Goal: Information Seeking & Learning: Compare options

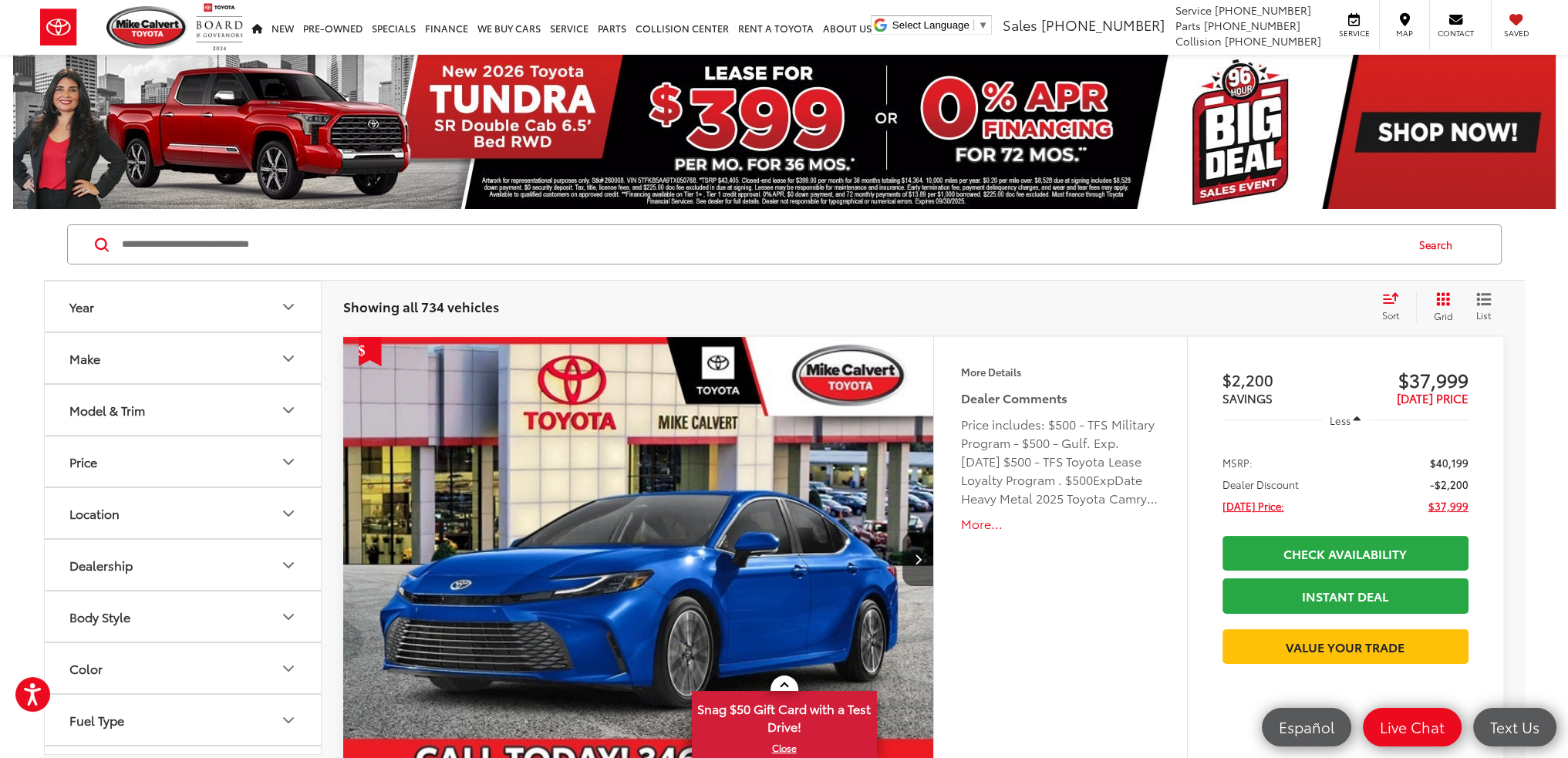
click at [287, 359] on icon "Make" at bounding box center [288, 359] width 9 height 5
click at [287, 359] on icon "Make" at bounding box center [288, 359] width 19 height 19
click at [287, 416] on icon "Model & Trim" at bounding box center [288, 410] width 19 height 19
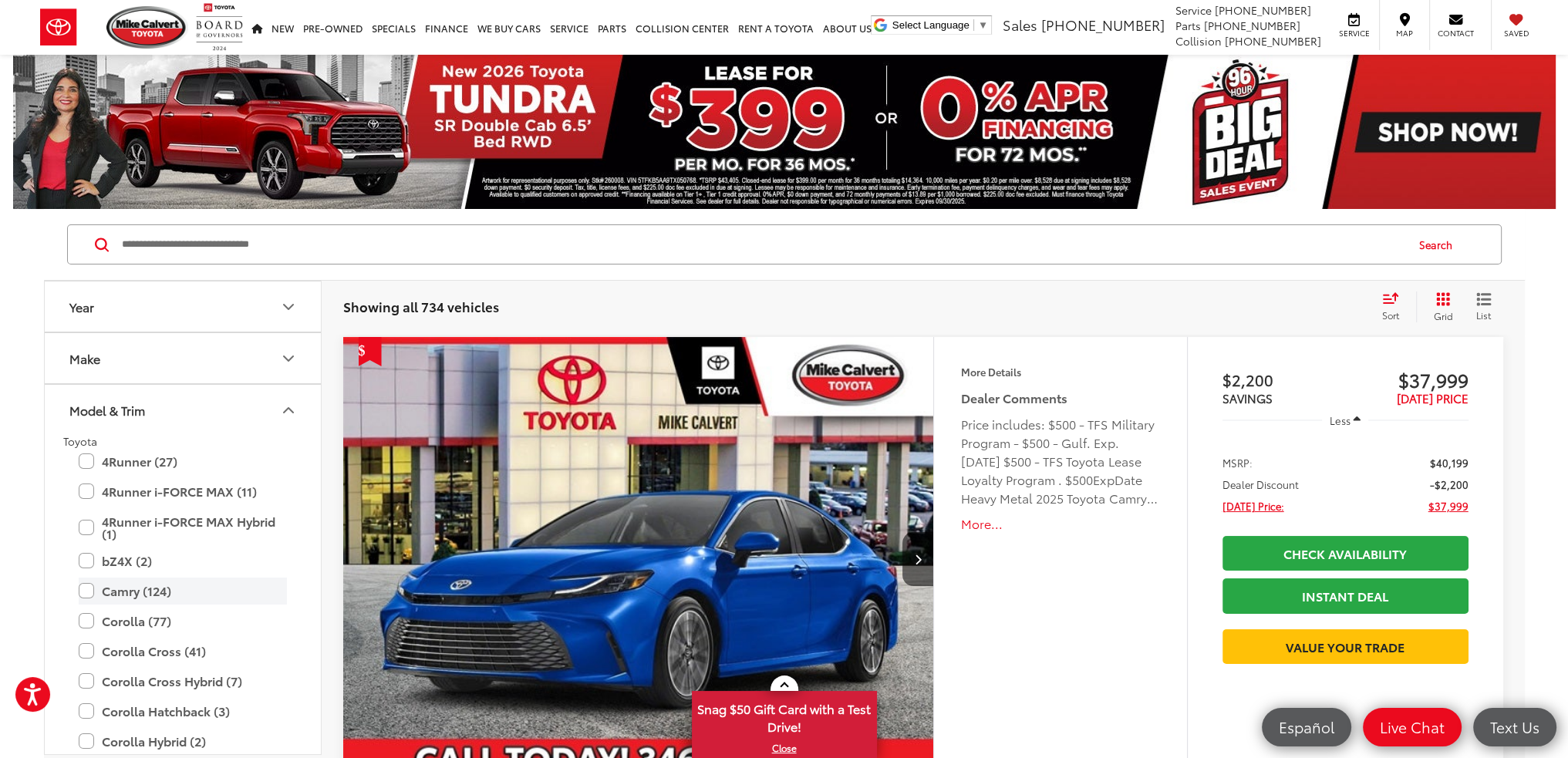
click at [88, 596] on label "Camry (124)" at bounding box center [183, 591] width 209 height 27
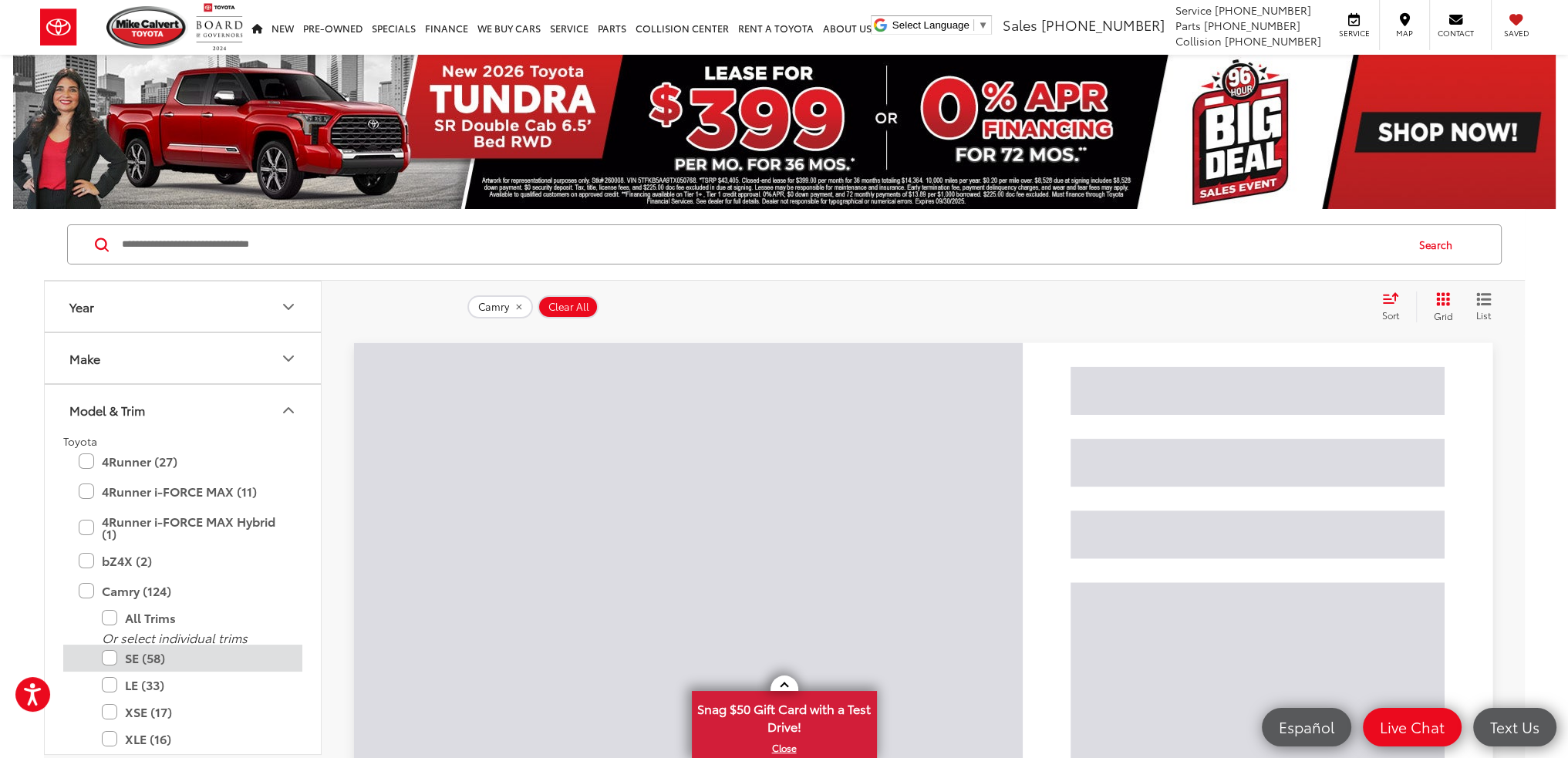
scroll to position [77, 0]
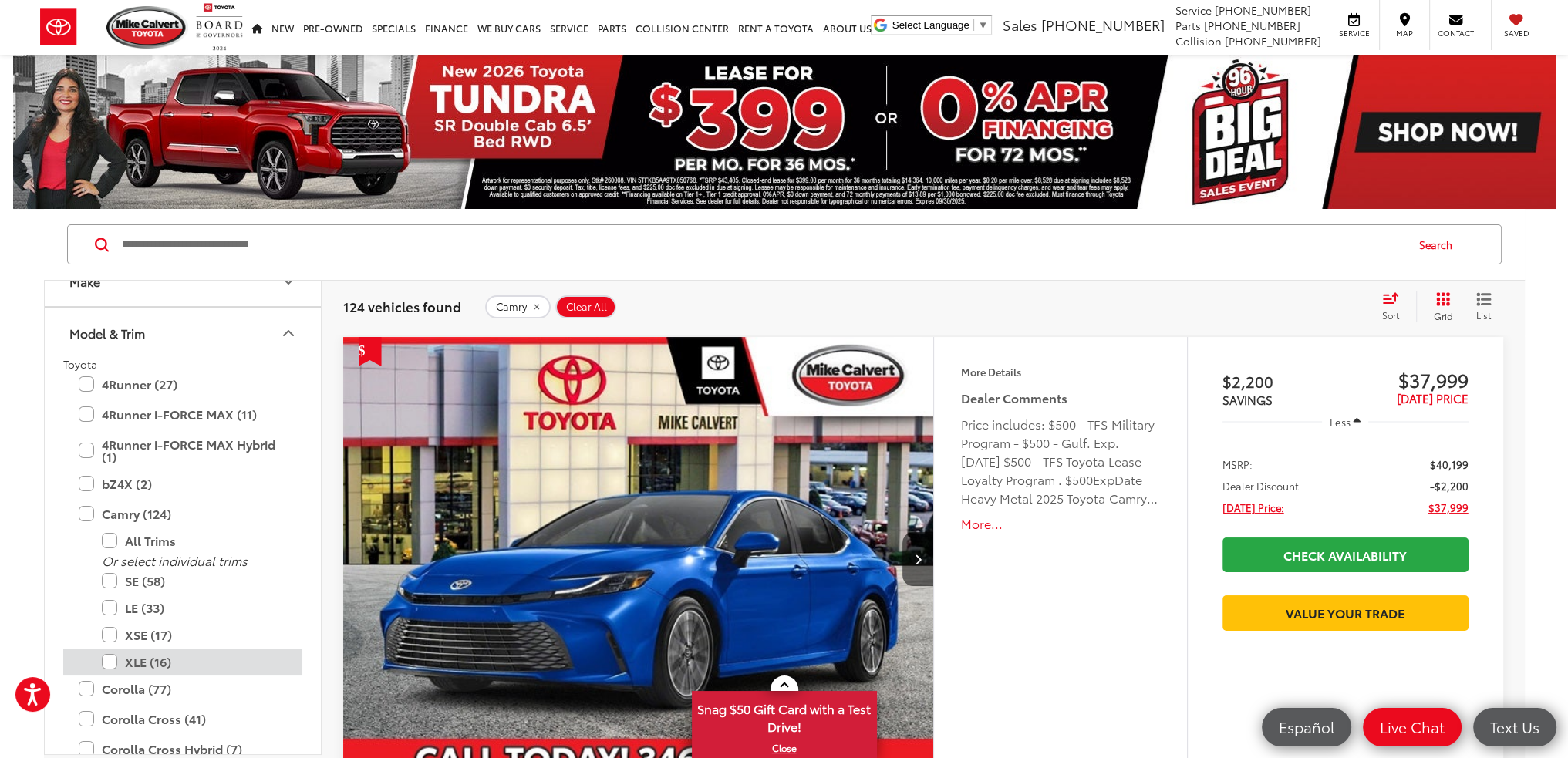
click at [108, 659] on label "XLE (16)" at bounding box center [194, 662] width 185 height 27
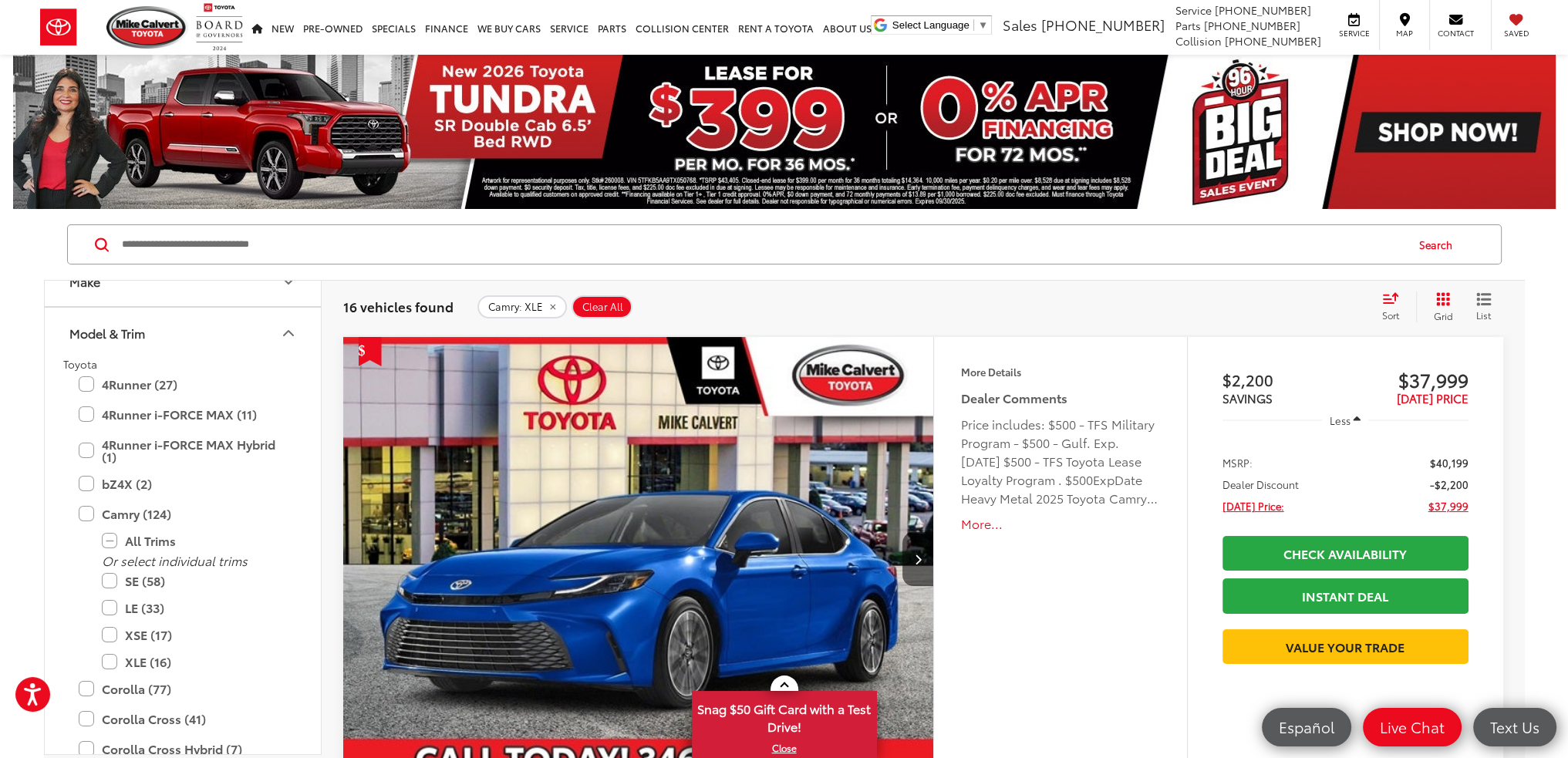
click at [1386, 296] on icon "Select sort value" at bounding box center [1389, 298] width 14 height 9
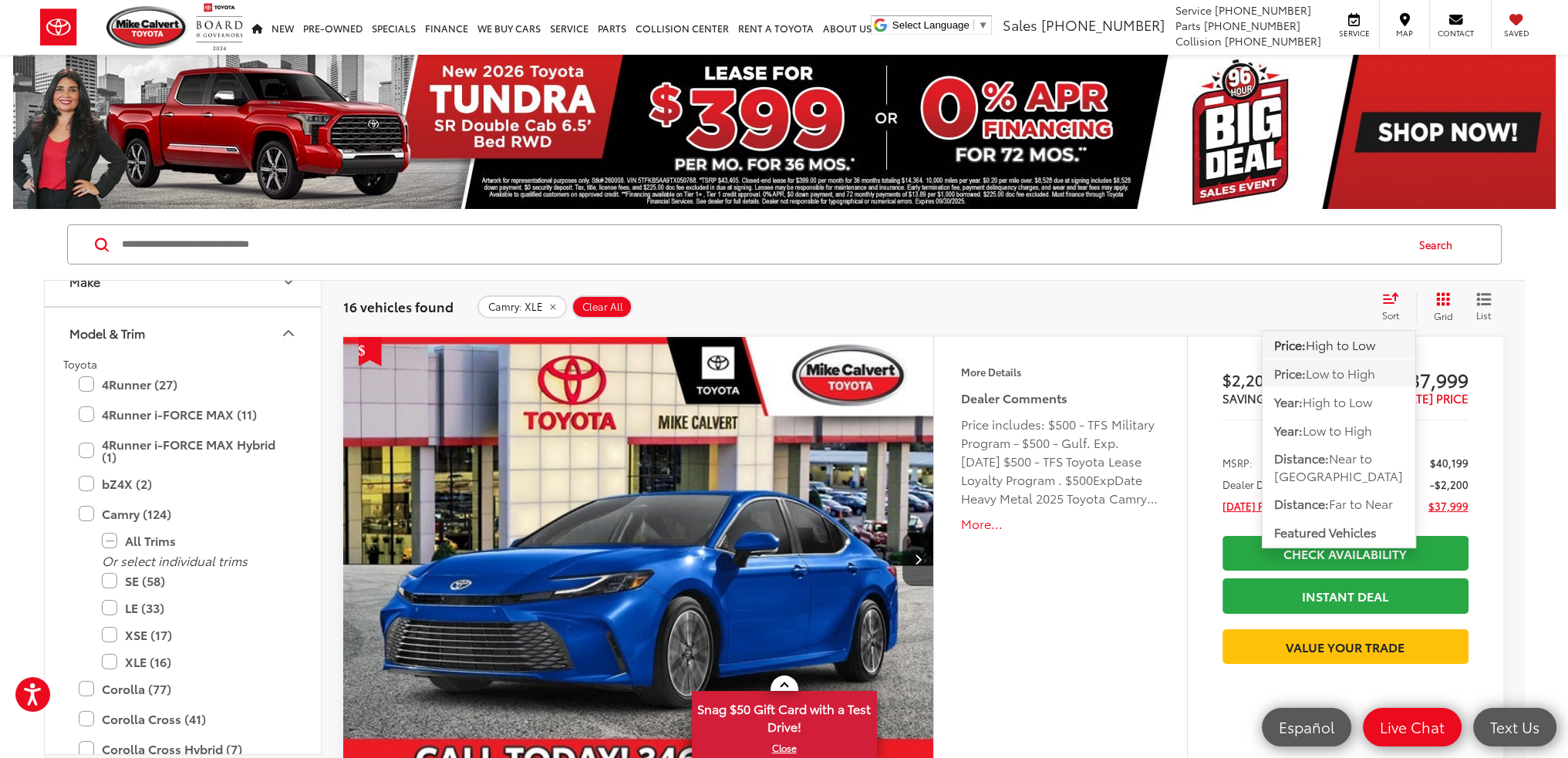
click at [1361, 374] on span "Low to High" at bounding box center [1340, 373] width 70 height 18
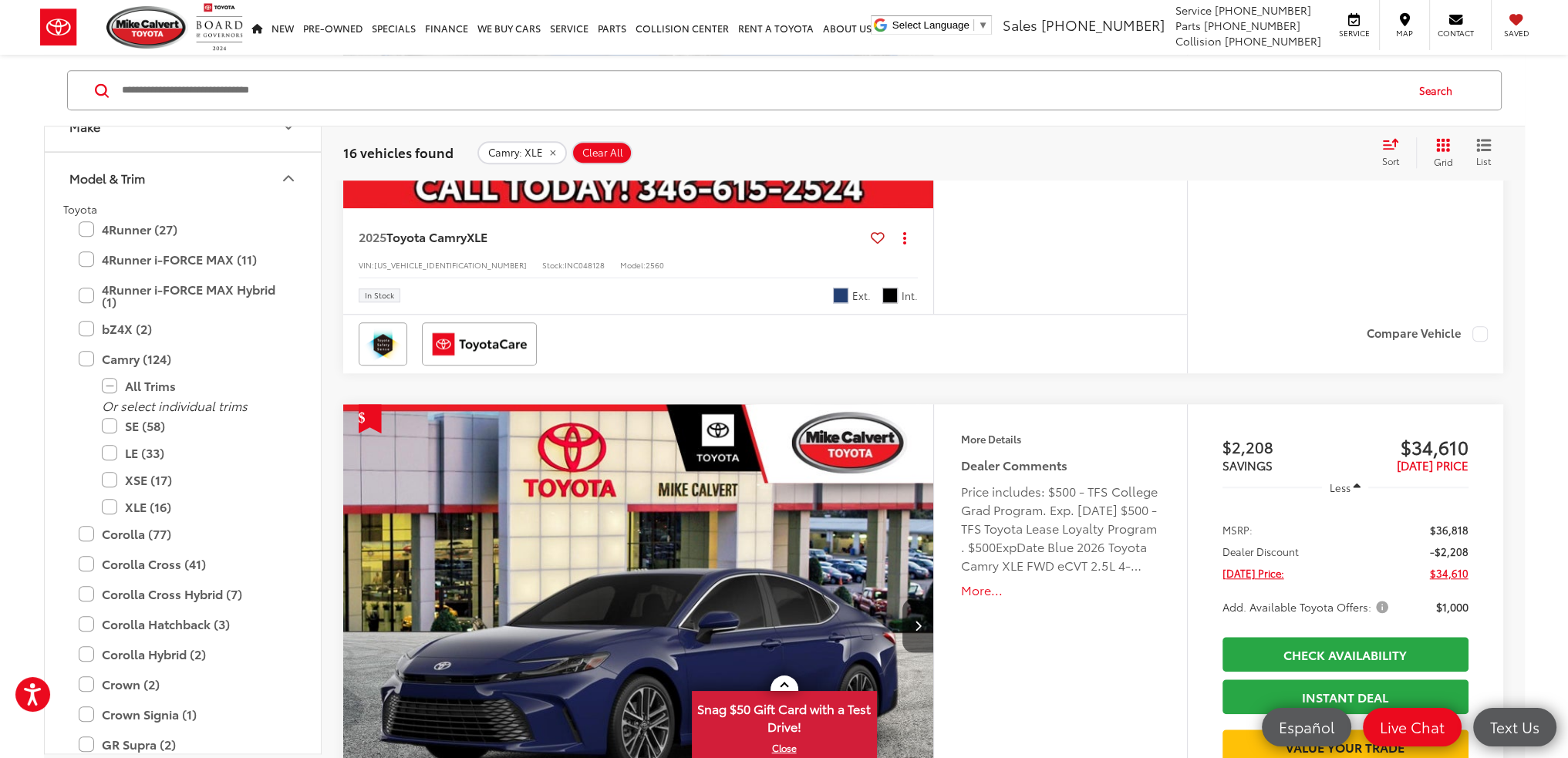
scroll to position [1774, 0]
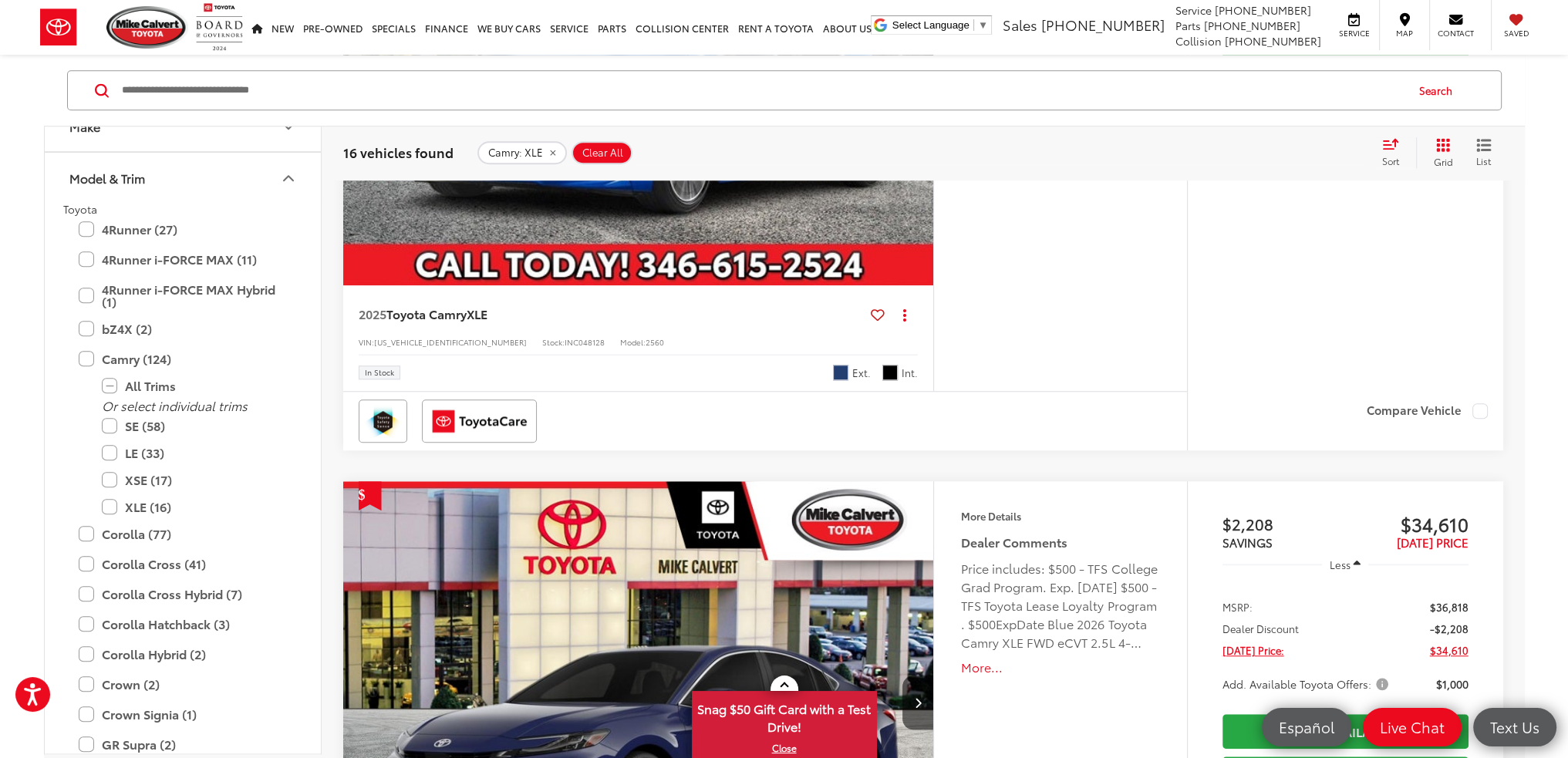
click at [1397, 159] on span "Sort" at bounding box center [1390, 161] width 17 height 13
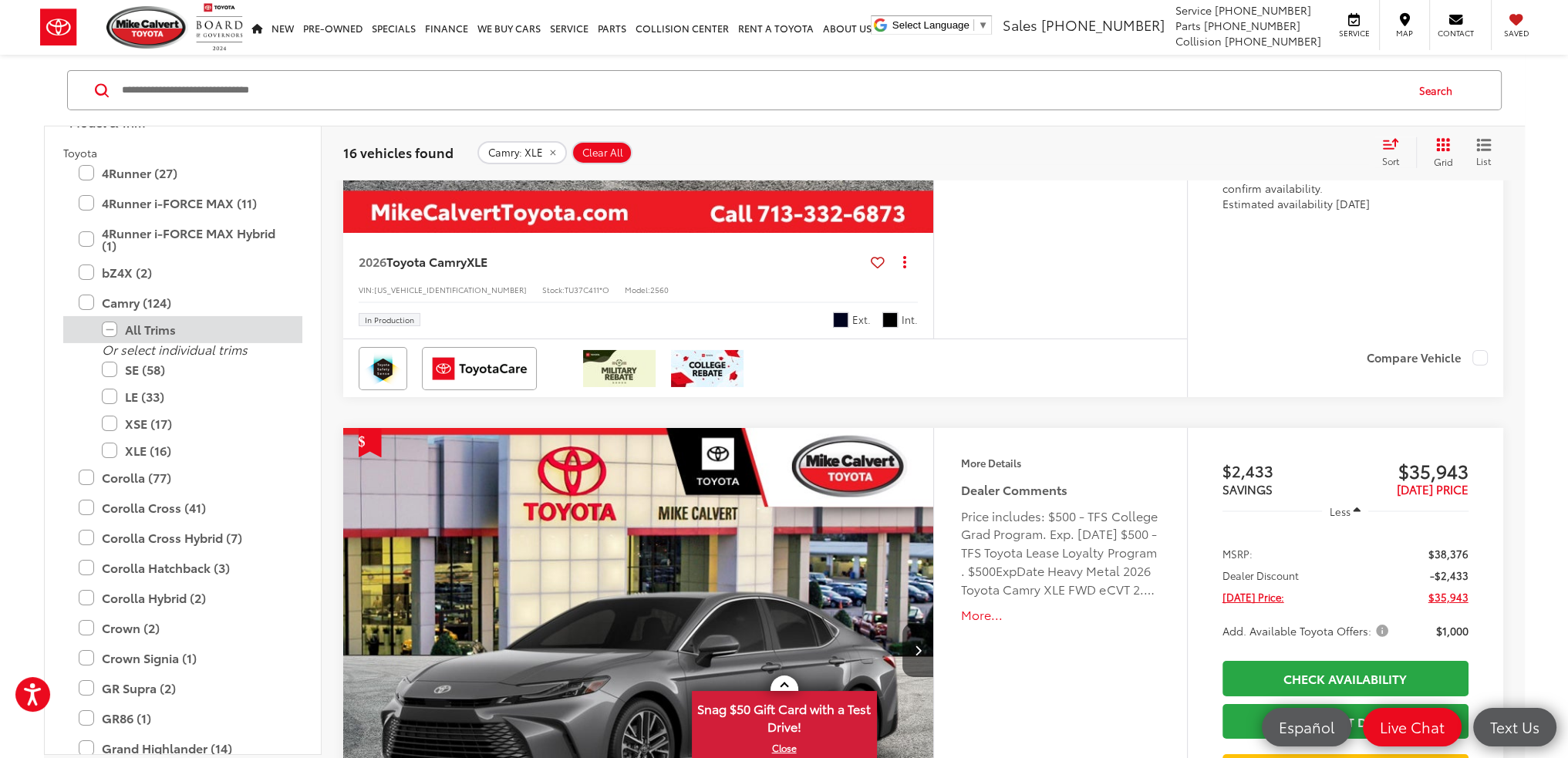
scroll to position [0, 0]
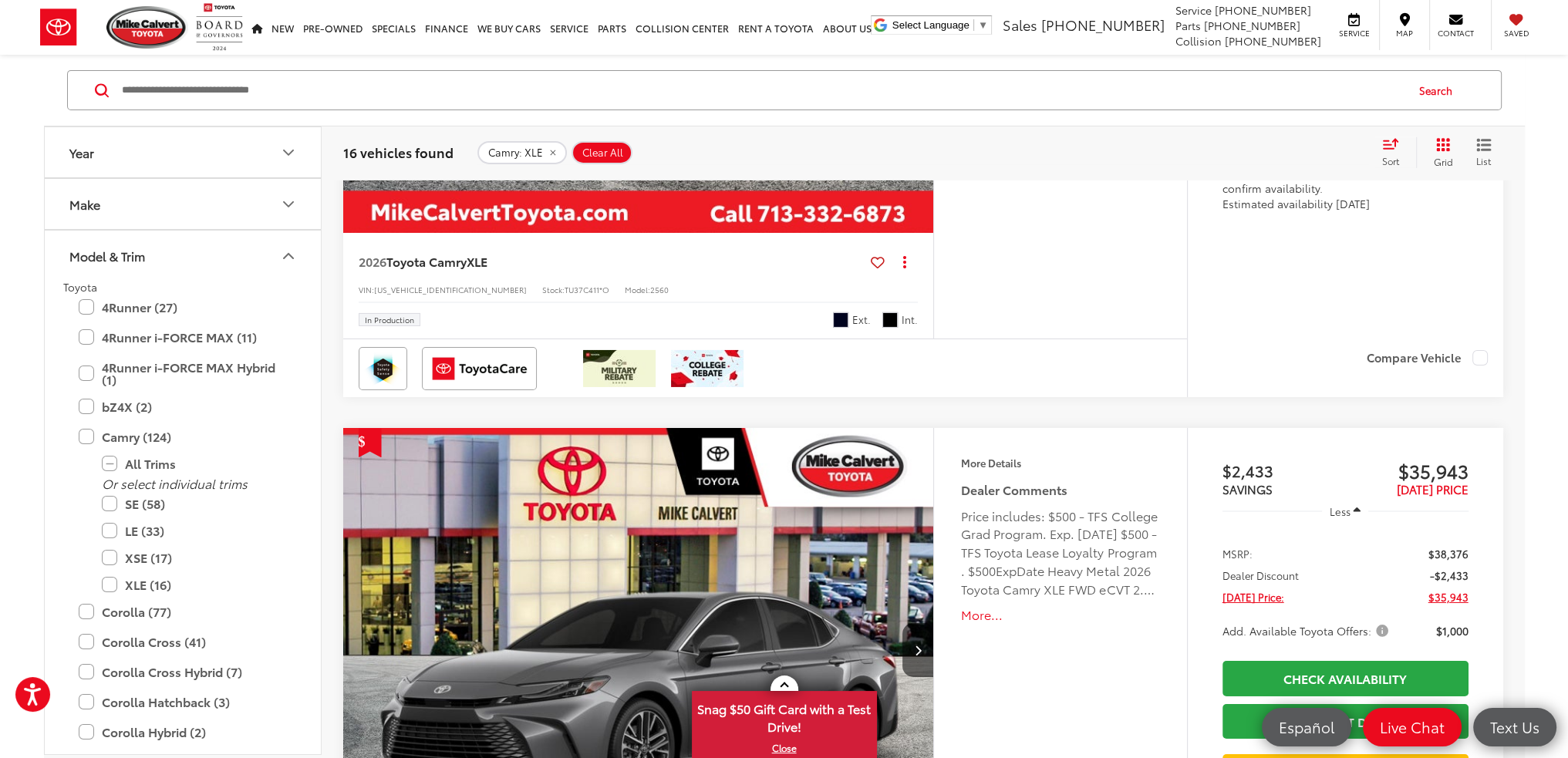
click at [190, 145] on button "Year" at bounding box center [183, 151] width 277 height 50
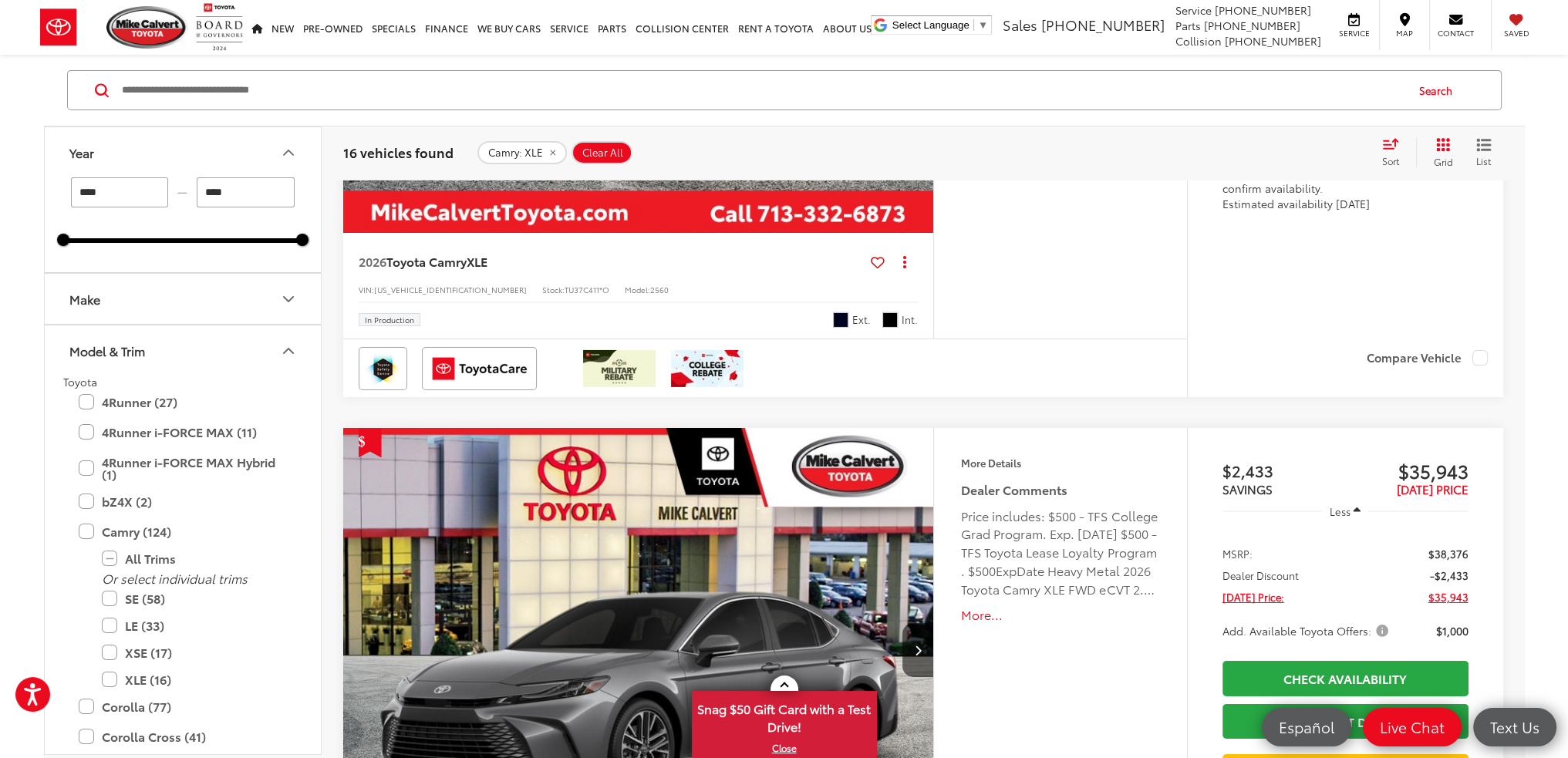
drag, startPoint x: 306, startPoint y: 246, endPoint x: 222, endPoint y: 248, distance: 84.0
click at [222, 248] on div "**** — **** 2025 2026" at bounding box center [182, 224] width 276 height 95
click at [308, 241] on div "**** — **** 2025 2026" at bounding box center [182, 224] width 276 height 95
drag, startPoint x: 302, startPoint y: 241, endPoint x: 176, endPoint y: 241, distance: 126.0
click at [176, 241] on div "2025 2025" at bounding box center [182, 240] width 239 height 5
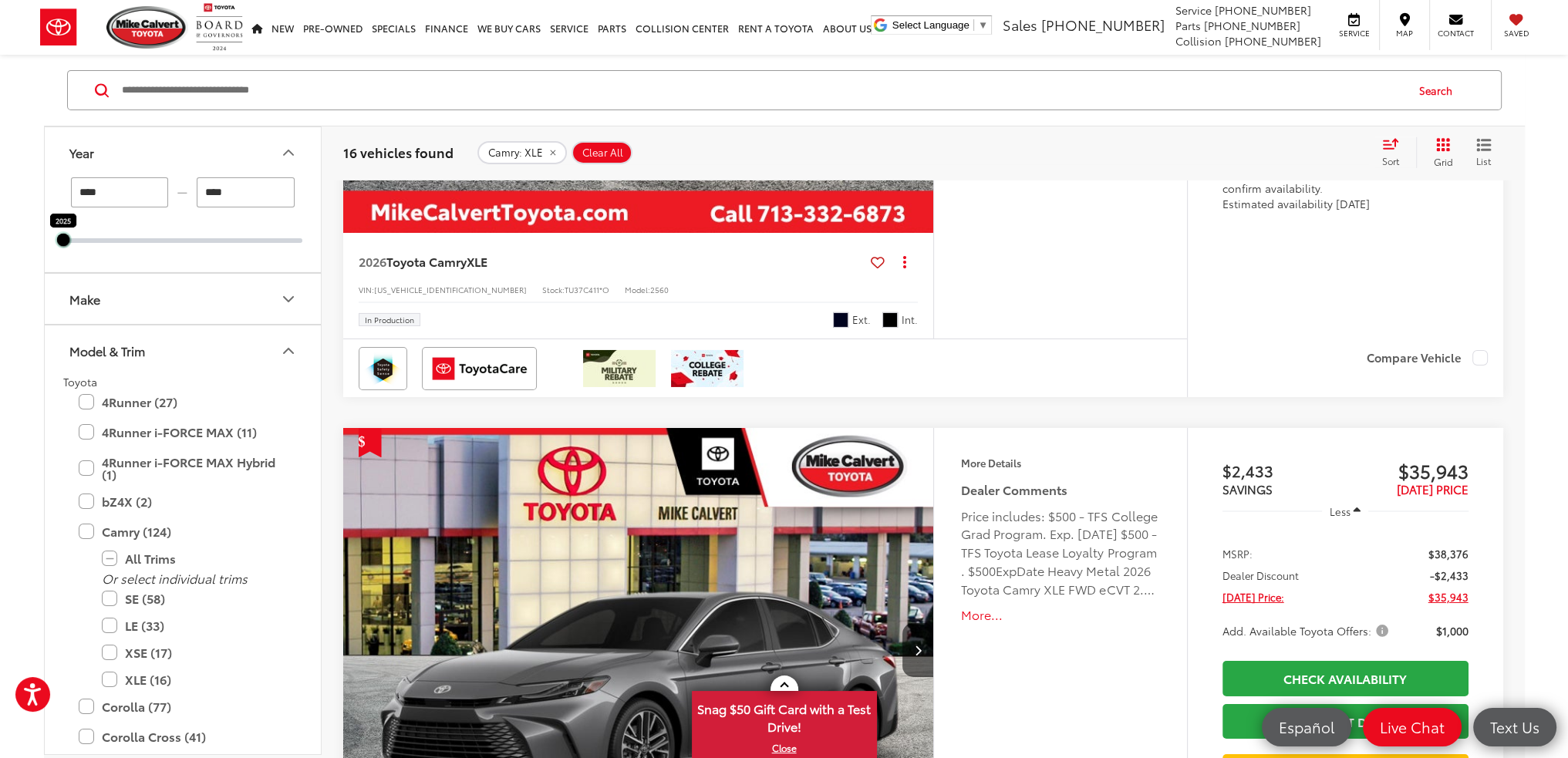
type input "****"
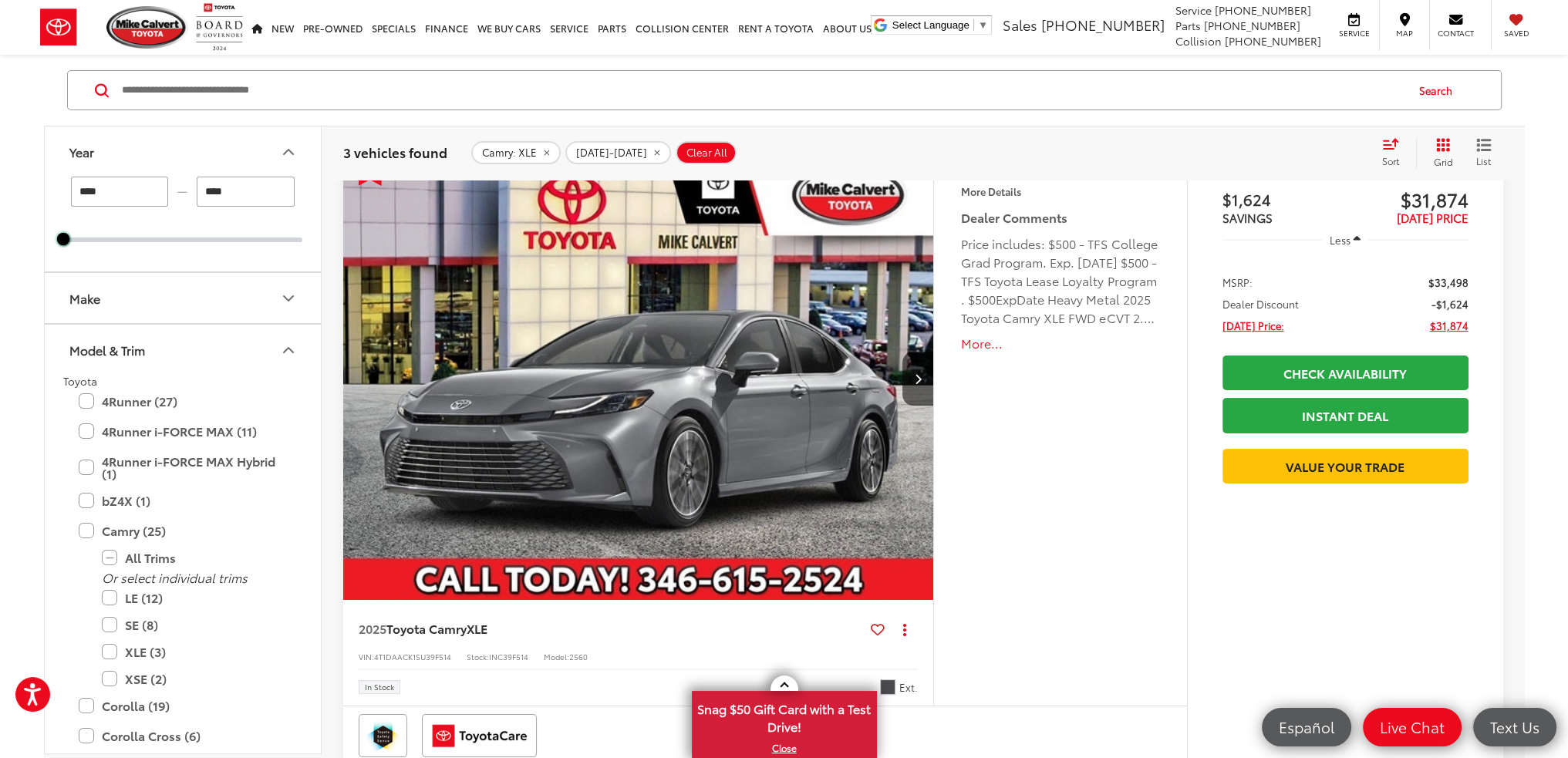
scroll to position [154, 0]
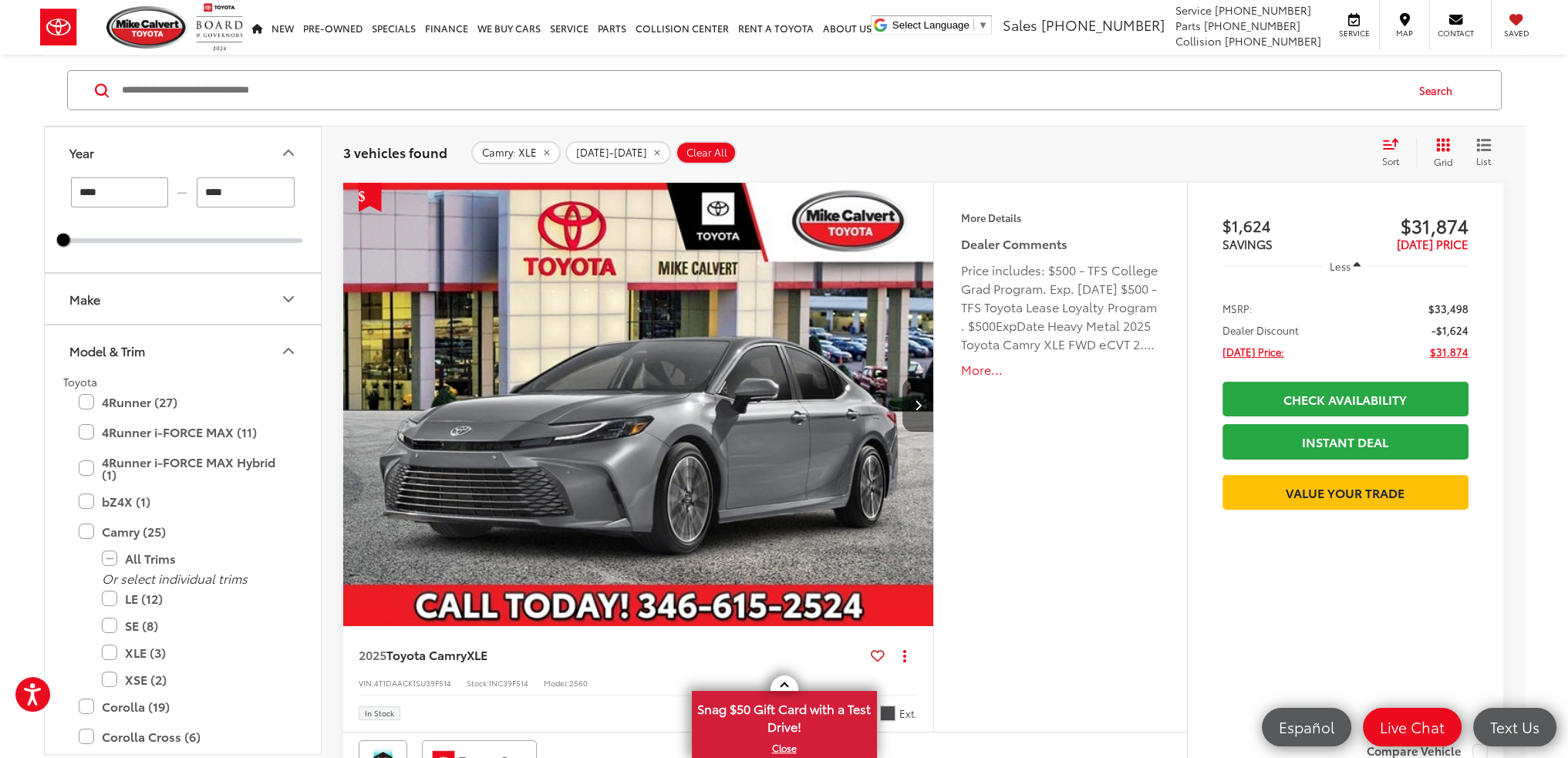
click at [921, 401] on icon "Next image" at bounding box center [918, 405] width 7 height 11
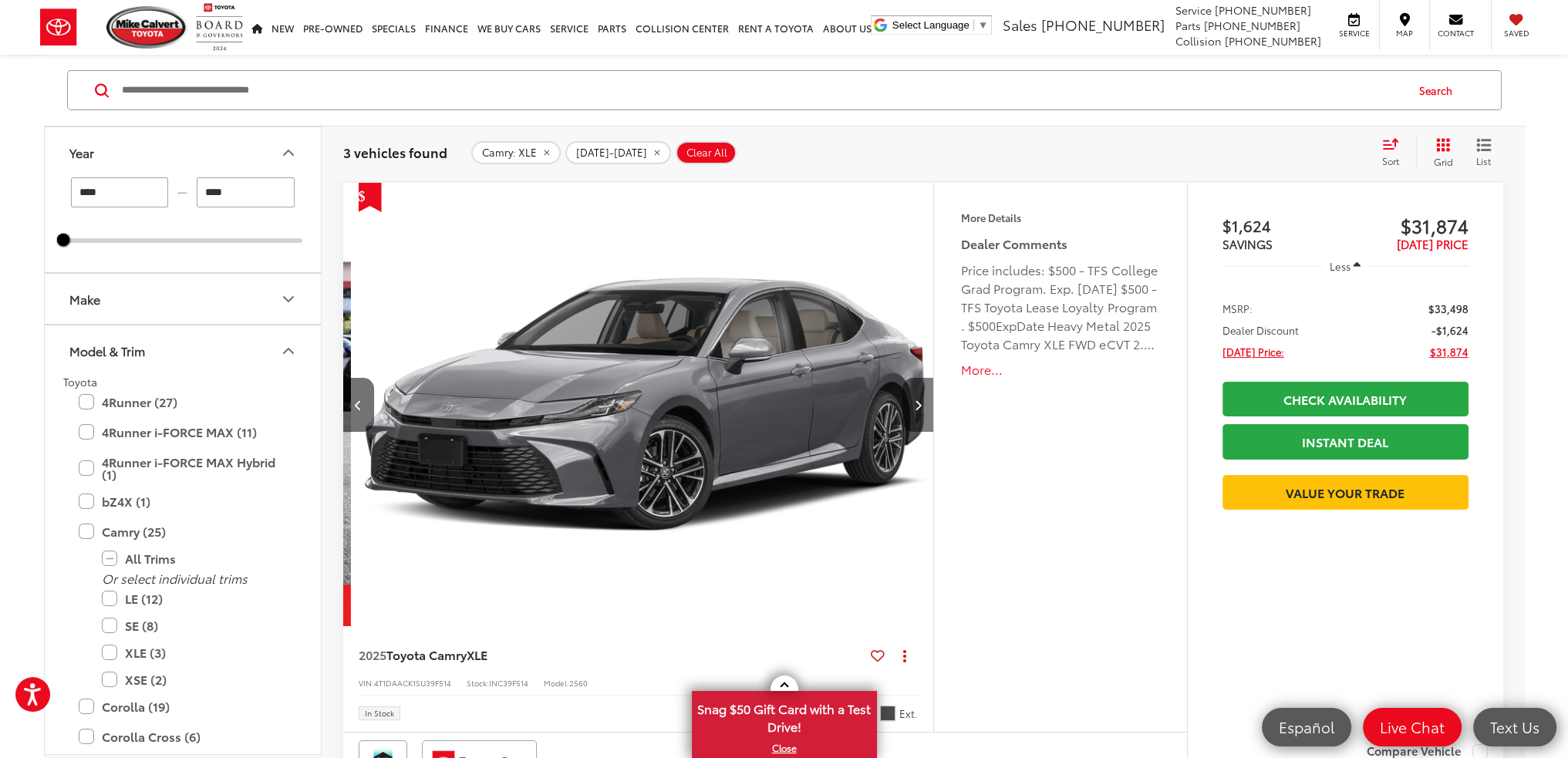
scroll to position [0, 592]
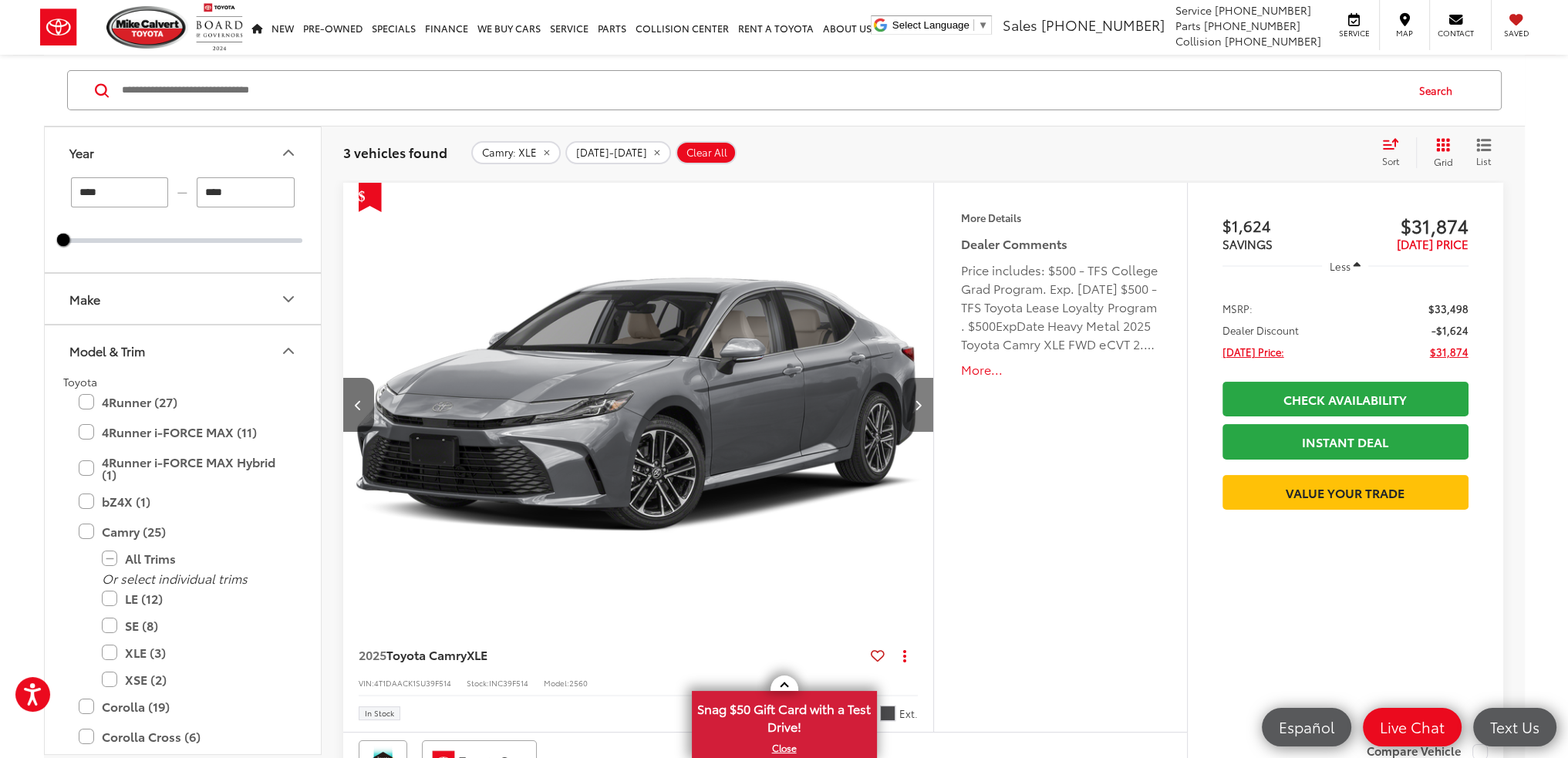
click at [922, 396] on button "Next image" at bounding box center [918, 405] width 31 height 54
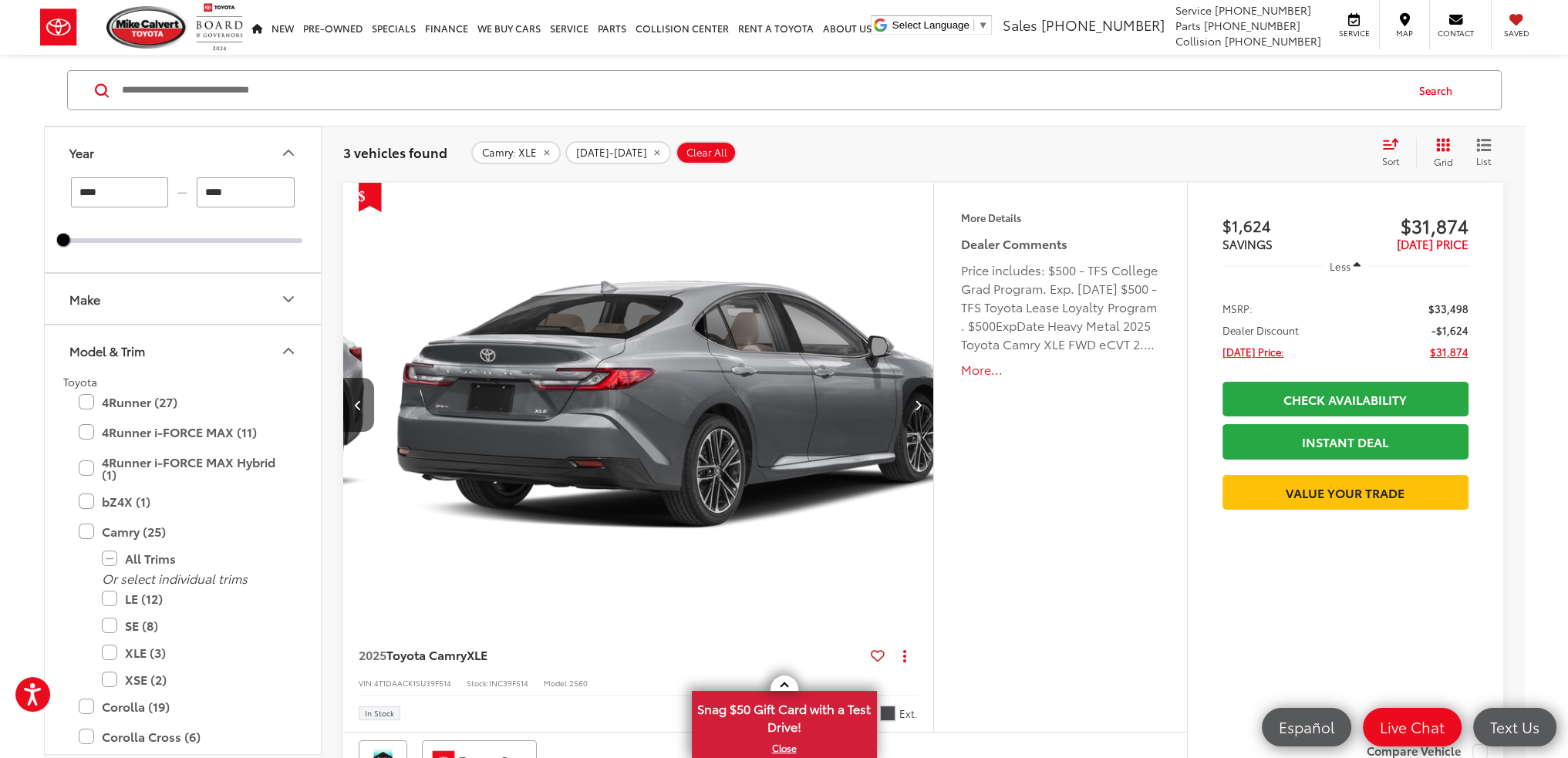
scroll to position [0, 1186]
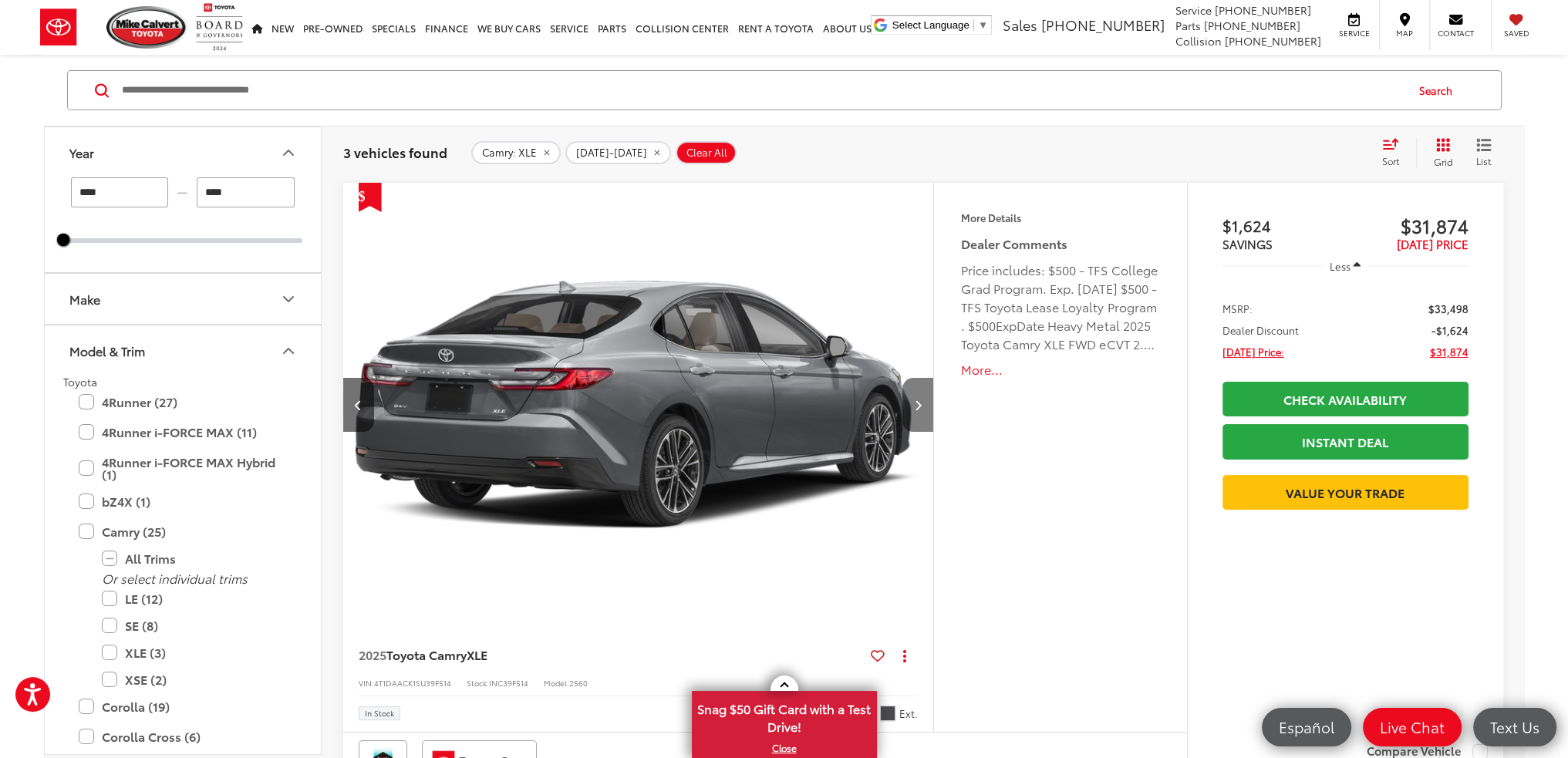
click at [922, 396] on button "Next image" at bounding box center [918, 405] width 31 height 54
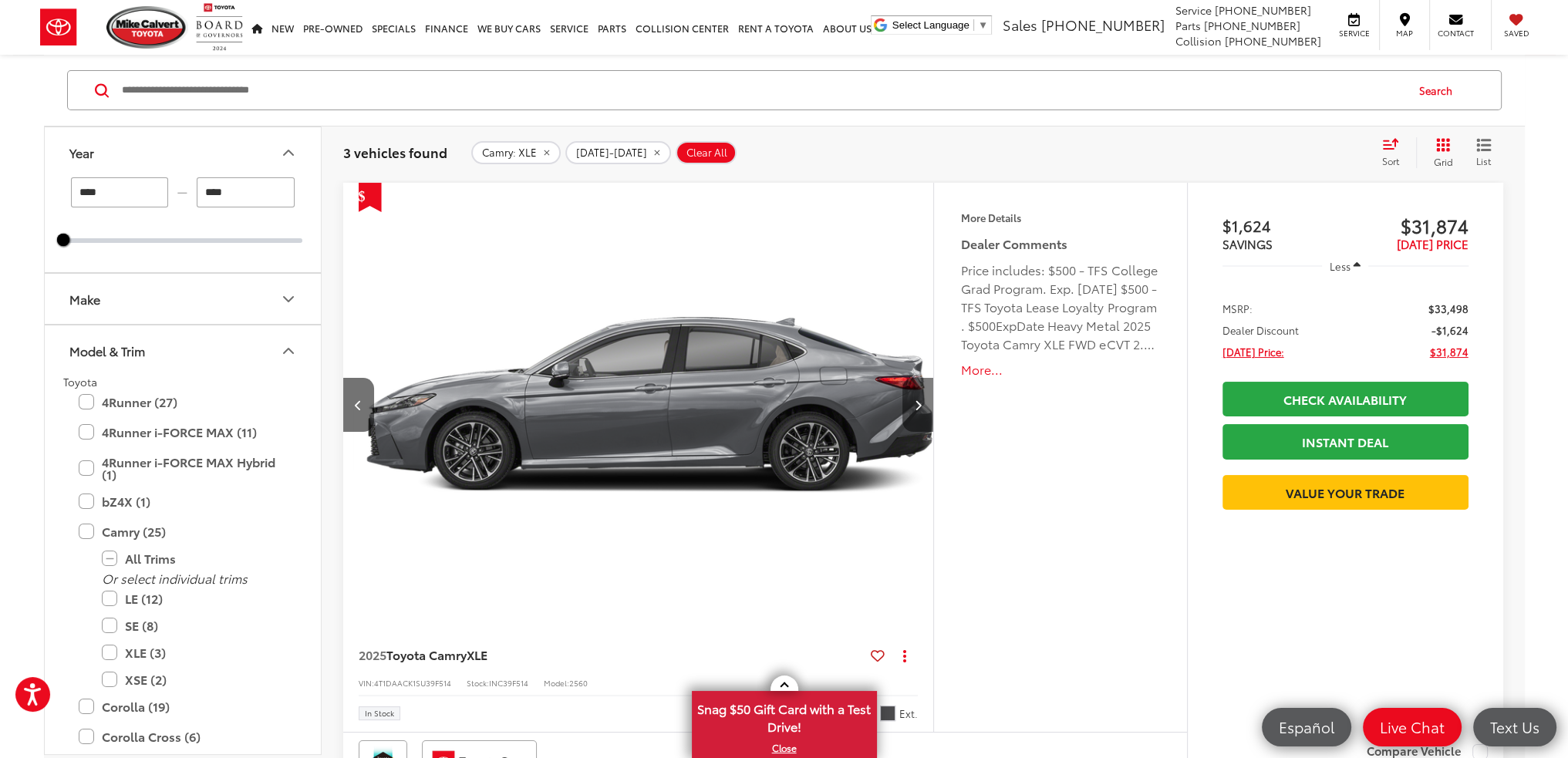
scroll to position [0, 1779]
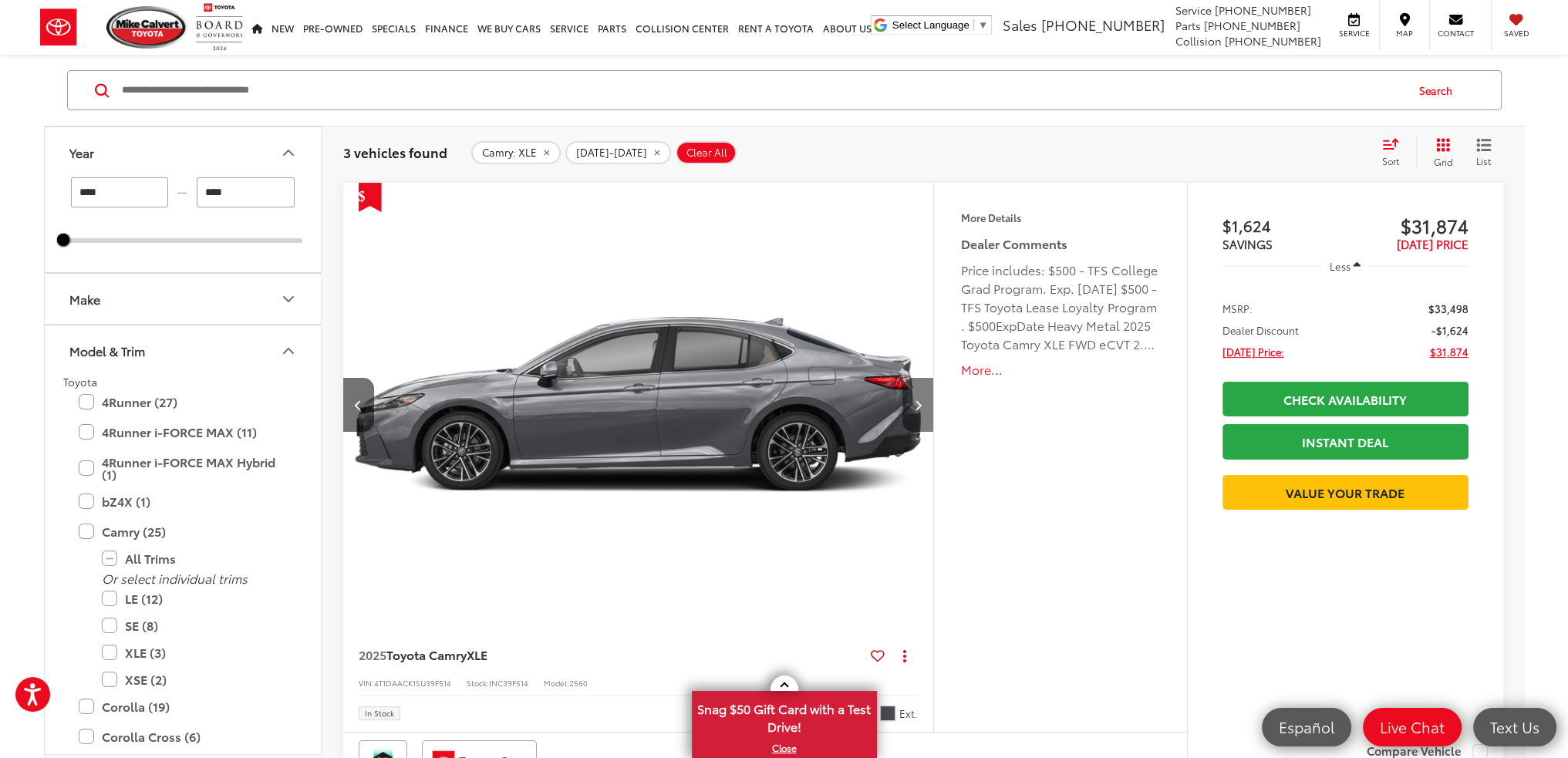
click at [922, 396] on button "Next image" at bounding box center [918, 405] width 31 height 54
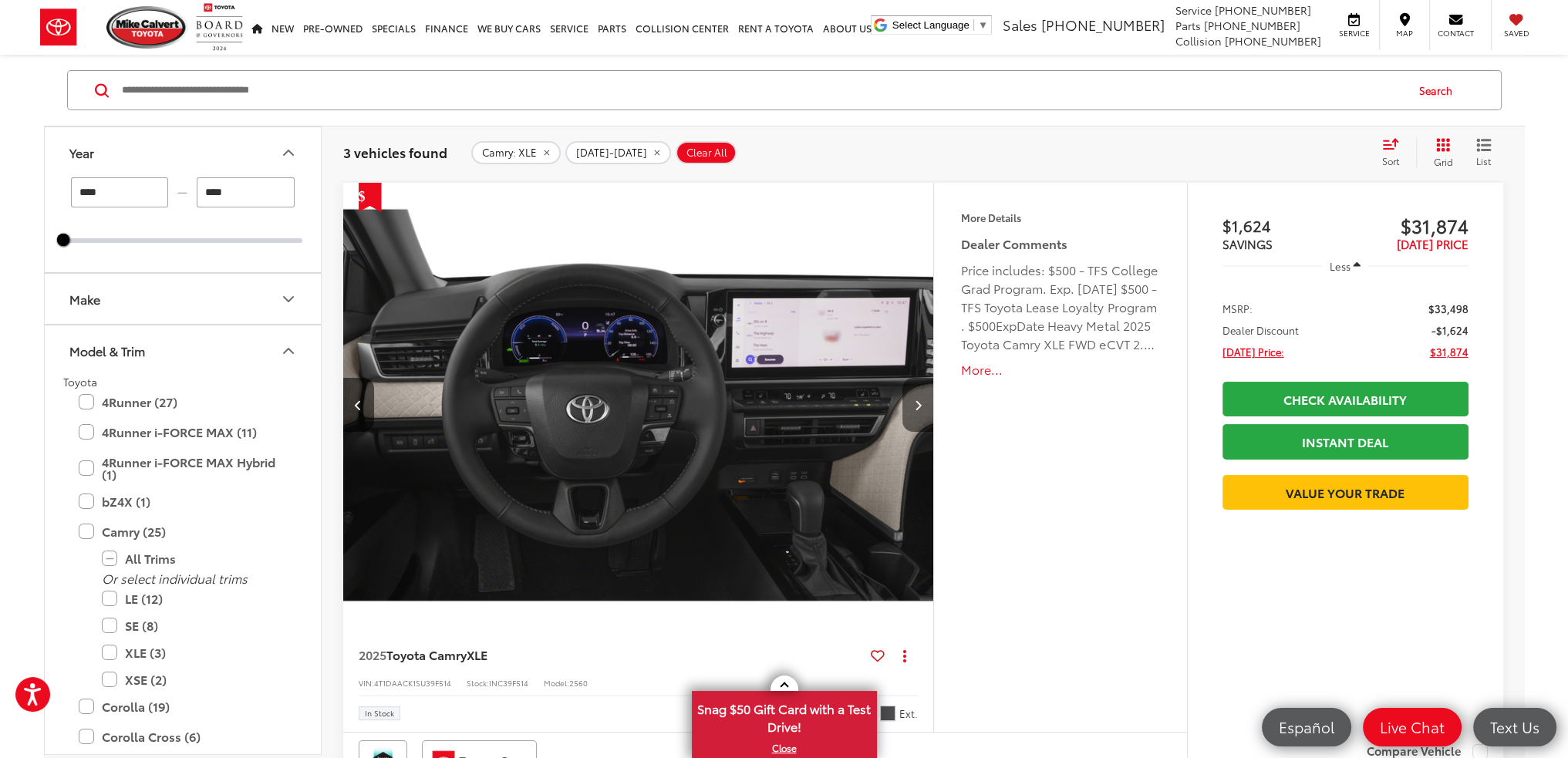
scroll to position [0, 2371]
click at [922, 396] on button "Next image" at bounding box center [918, 405] width 31 height 54
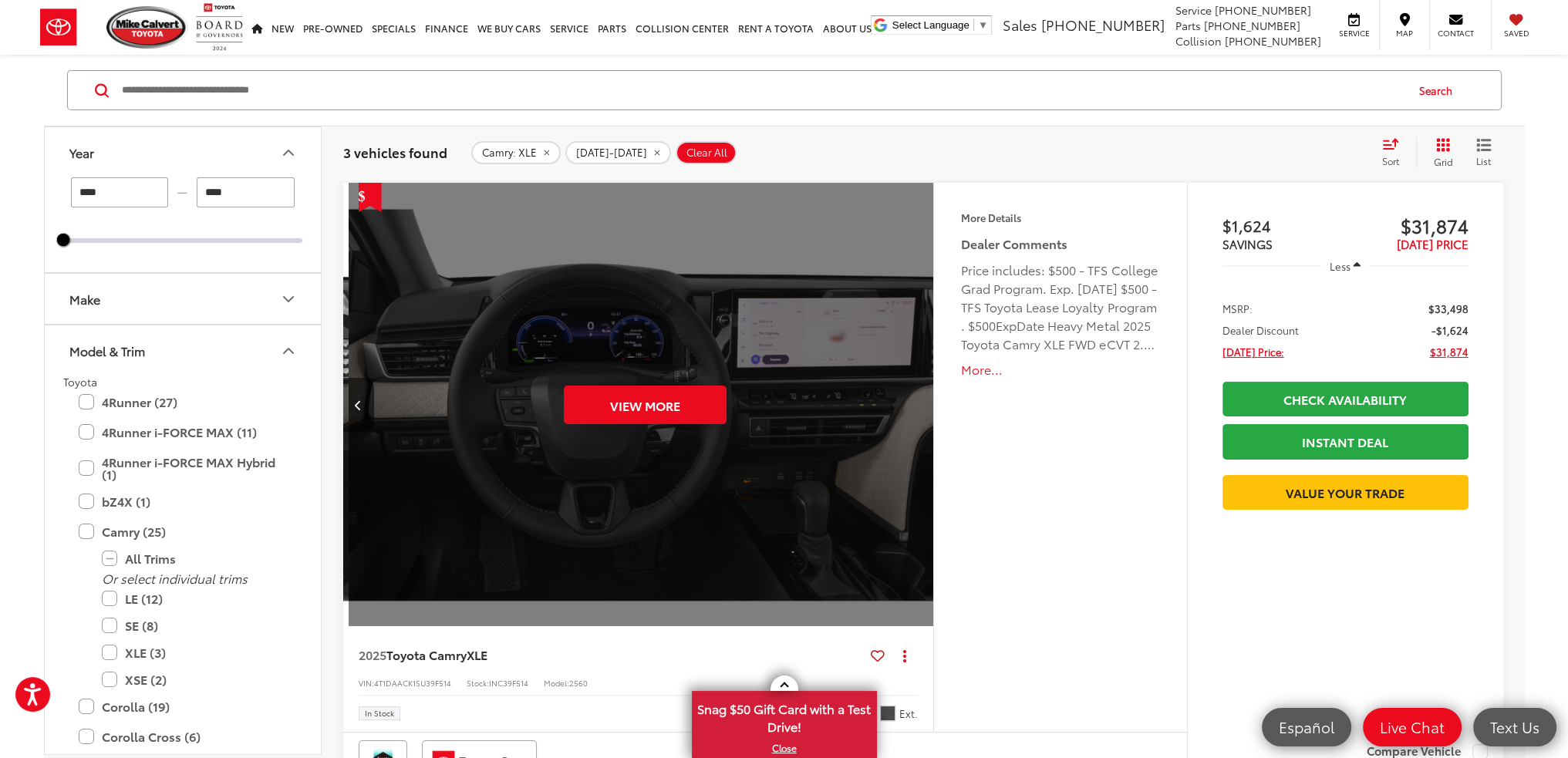
scroll to position [0, 2964]
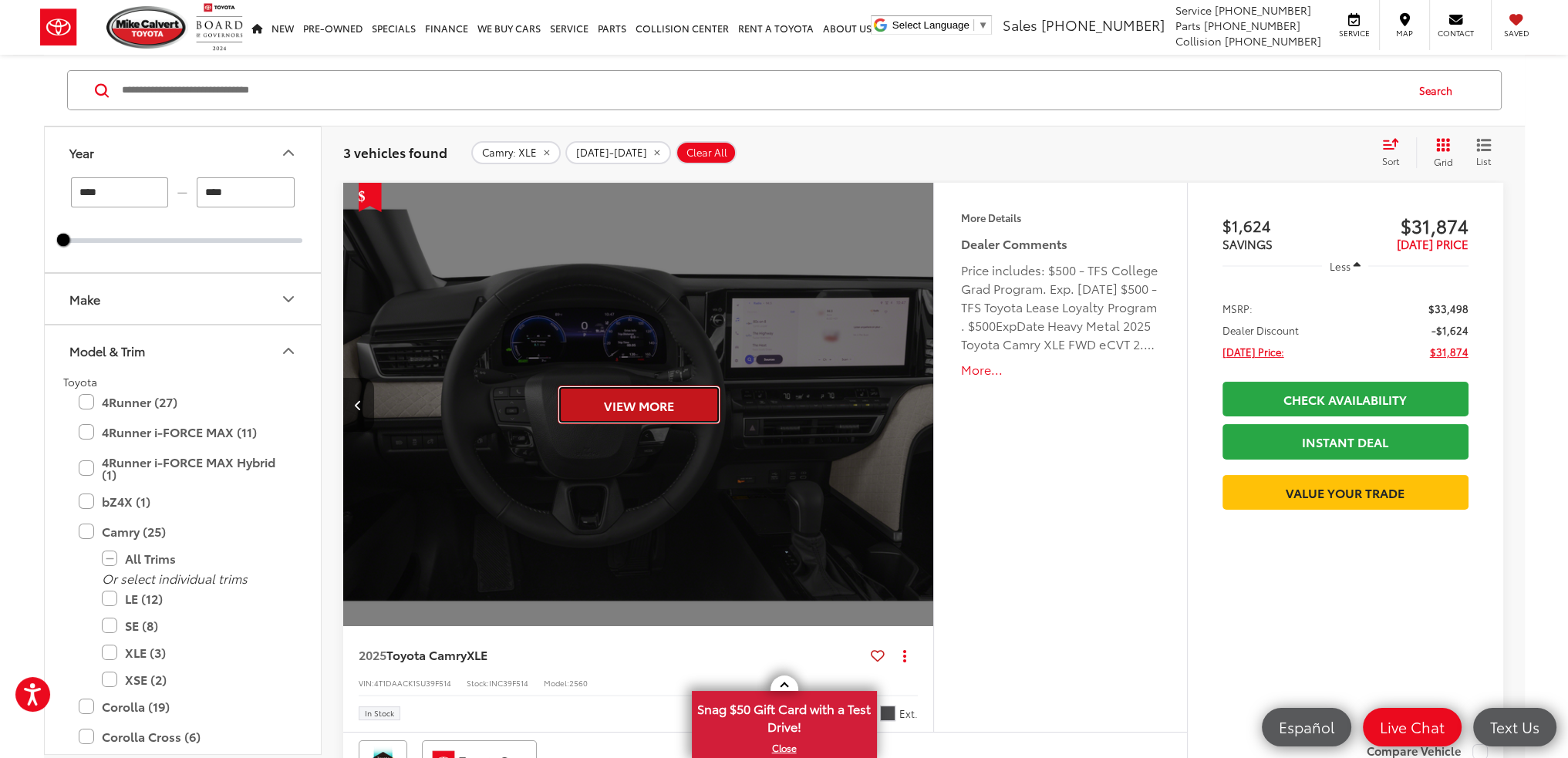
click at [667, 402] on button "View More" at bounding box center [639, 405] width 163 height 39
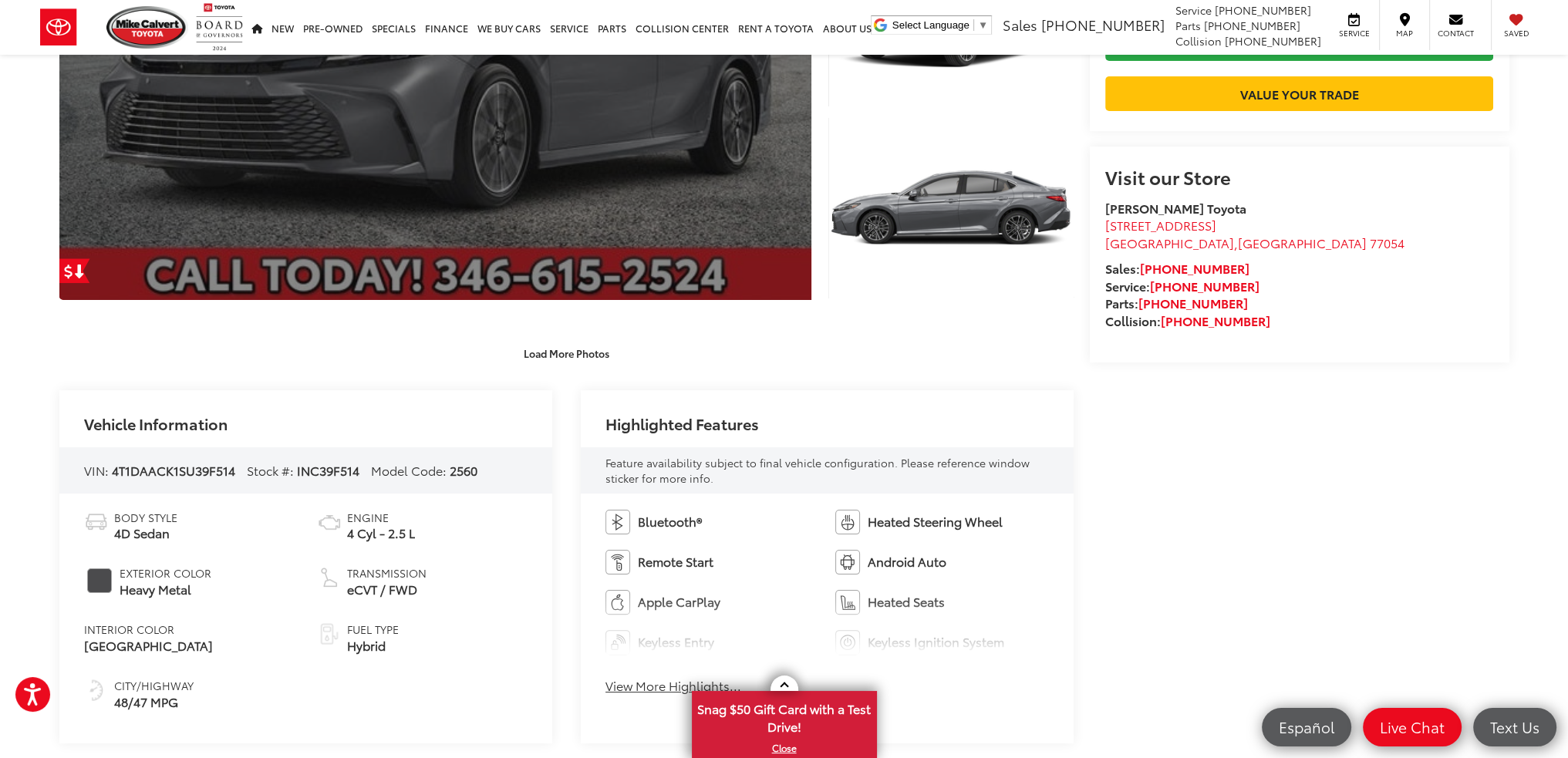
scroll to position [309, 0]
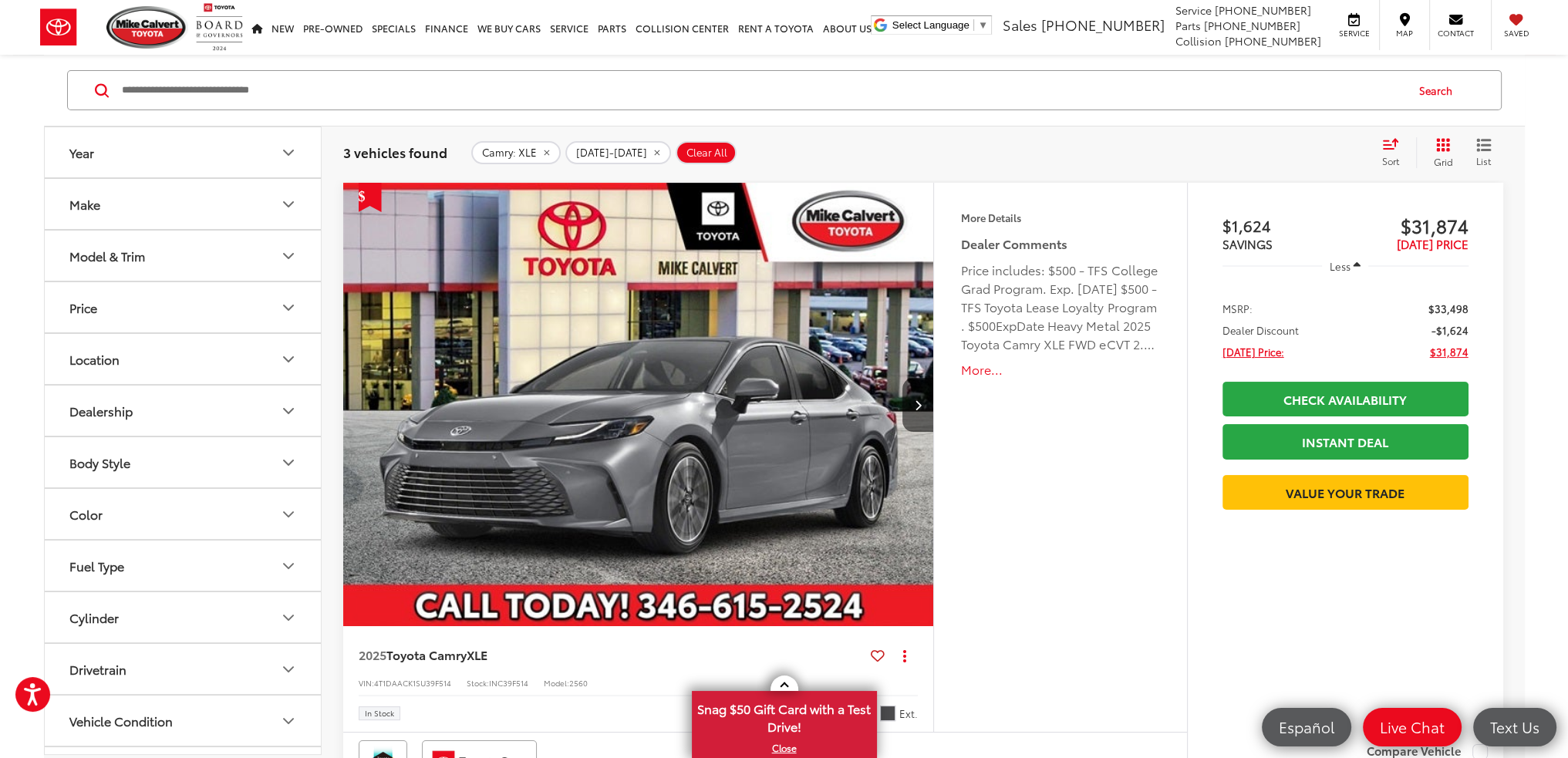
click at [94, 248] on div "Model & Trim" at bounding box center [108, 255] width 76 height 15
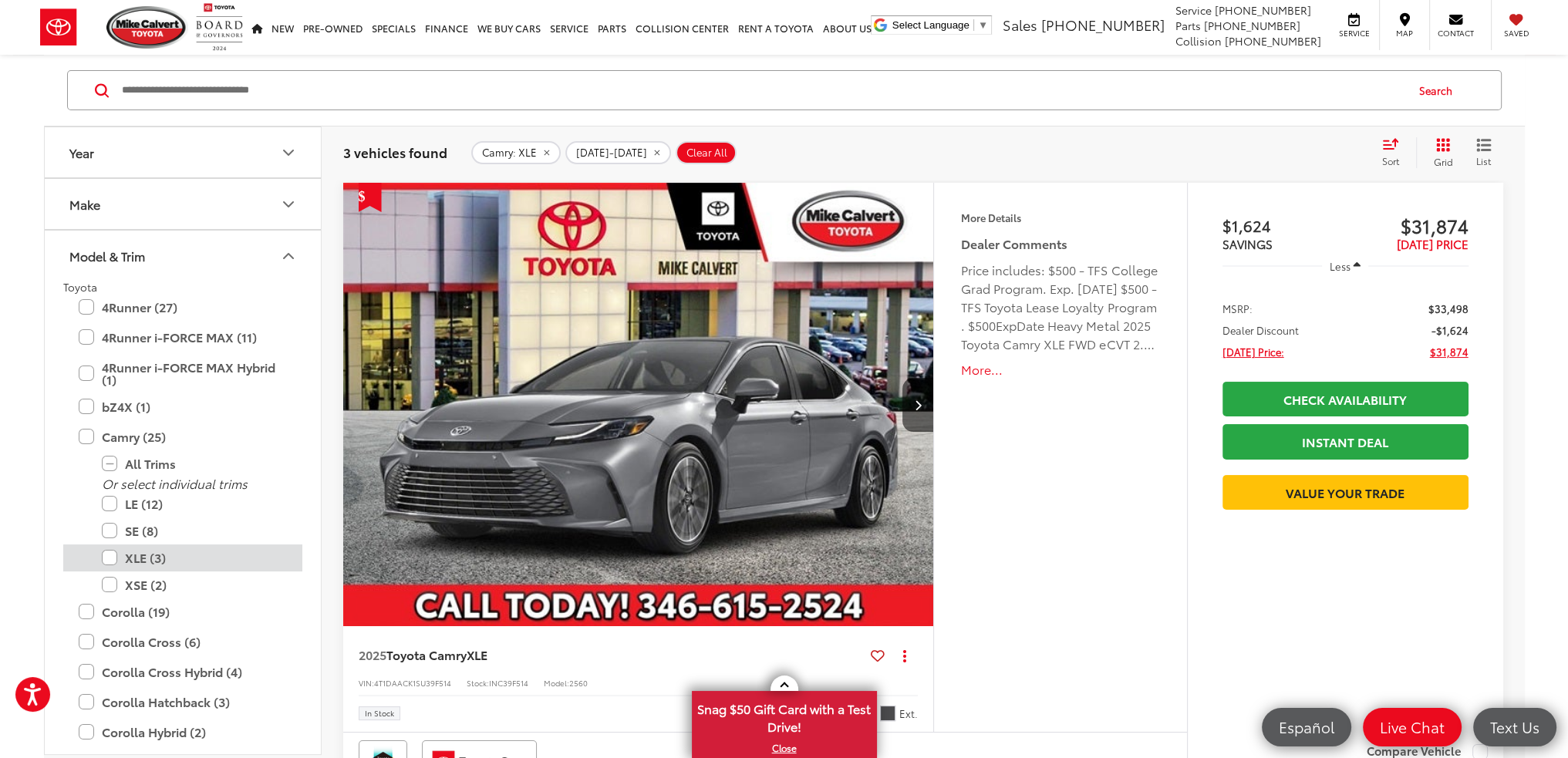
click at [107, 554] on label "XLE (3)" at bounding box center [194, 558] width 185 height 27
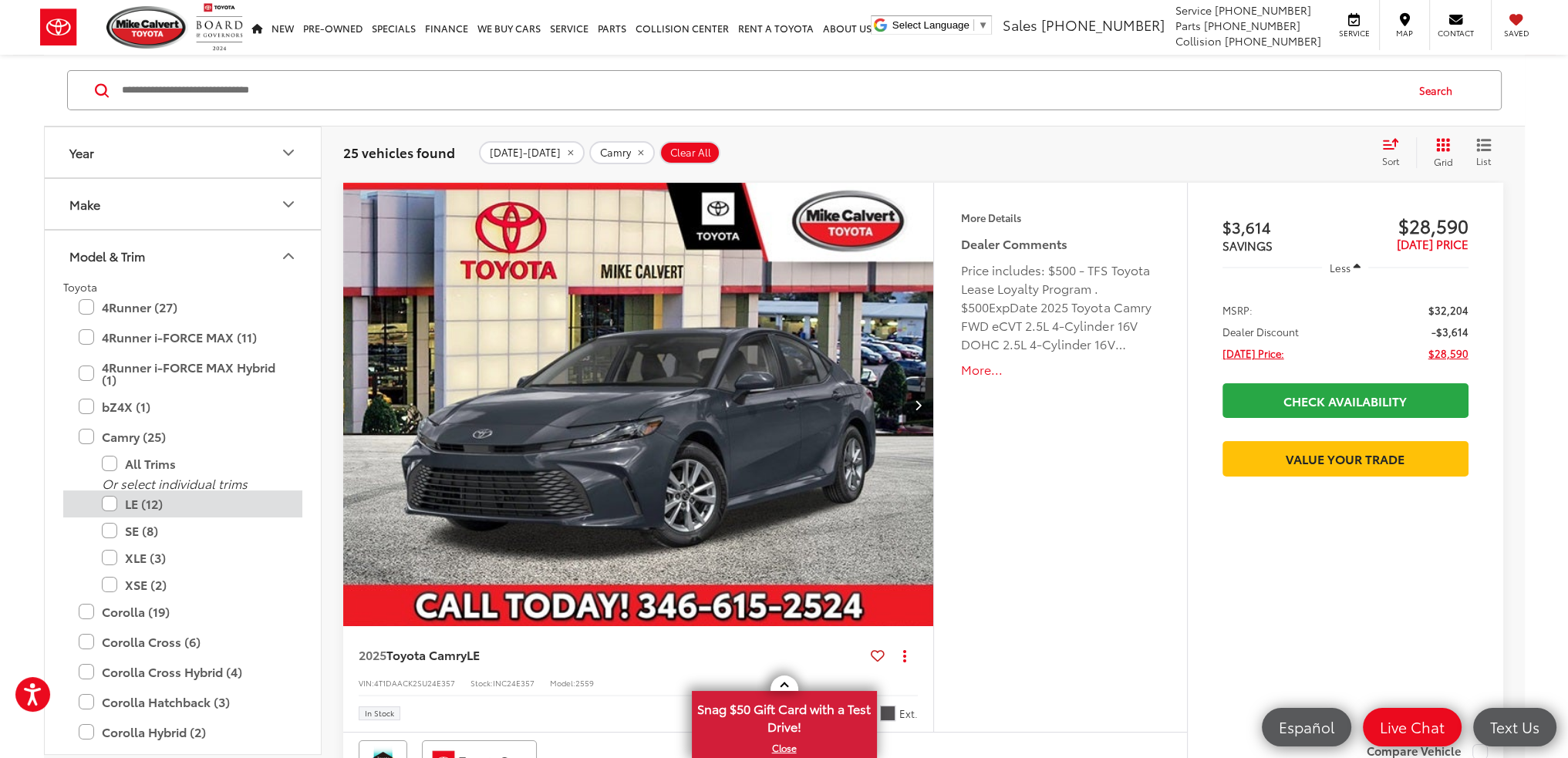
click at [111, 508] on label "LE (12)" at bounding box center [194, 503] width 185 height 27
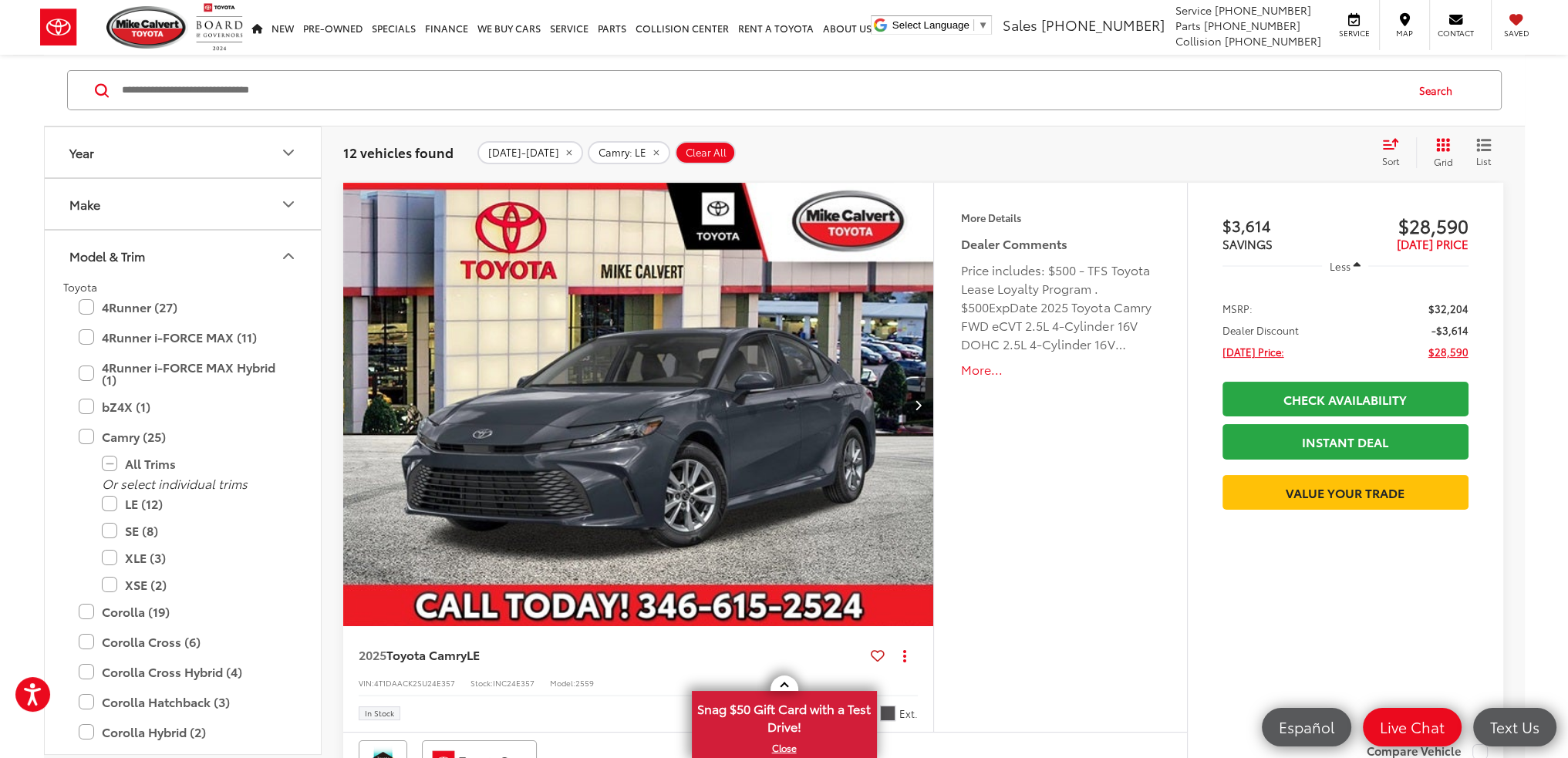
click at [1385, 157] on span "Sort" at bounding box center [1390, 161] width 17 height 13
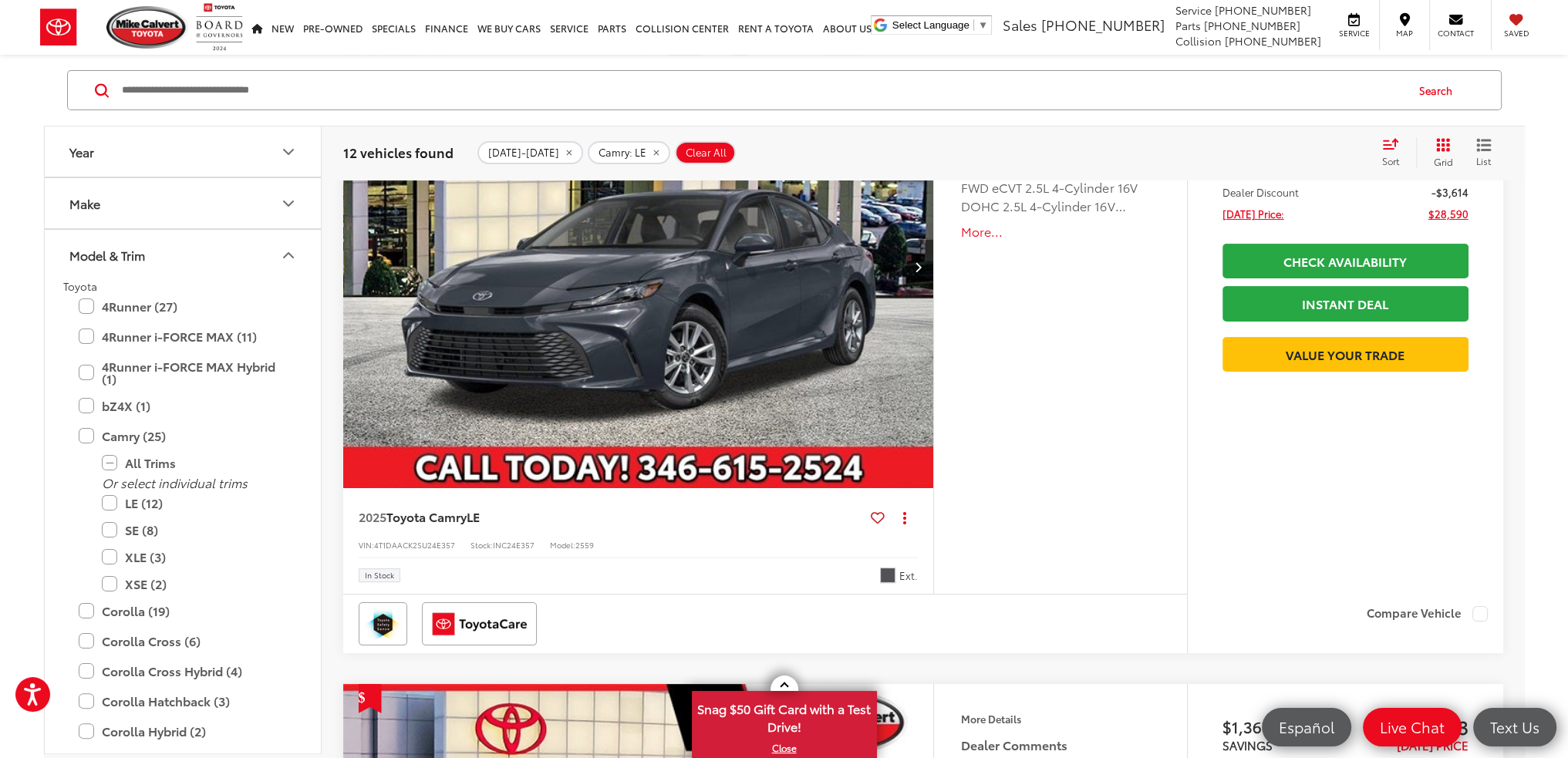
scroll to position [540, 0]
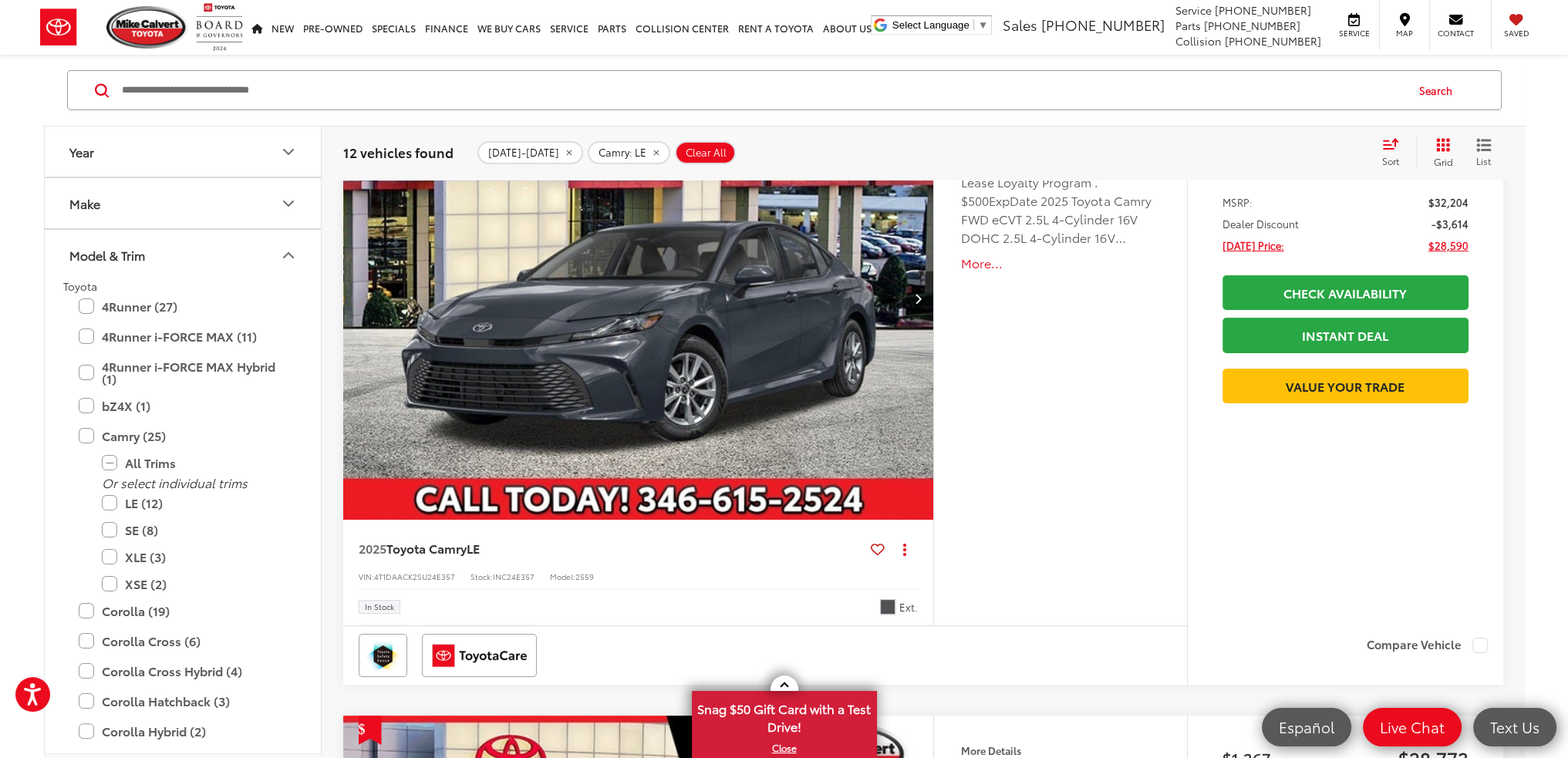
scroll to position [309, 0]
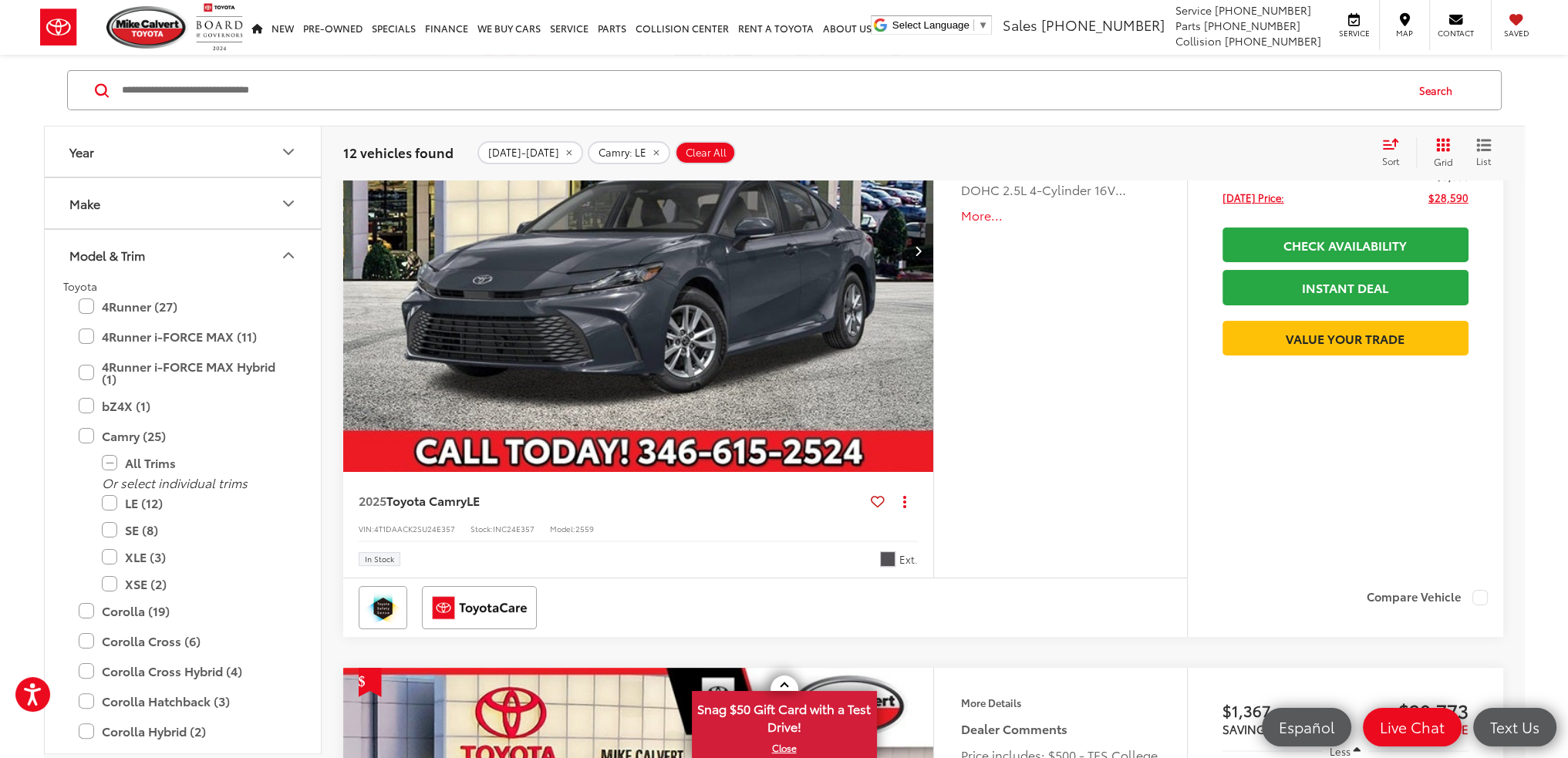
drag, startPoint x: 1478, startPoint y: 598, endPoint x: 1493, endPoint y: 581, distance: 22.7
click at [1478, 598] on label "Compare Vehicle" at bounding box center [1427, 598] width 121 height 16
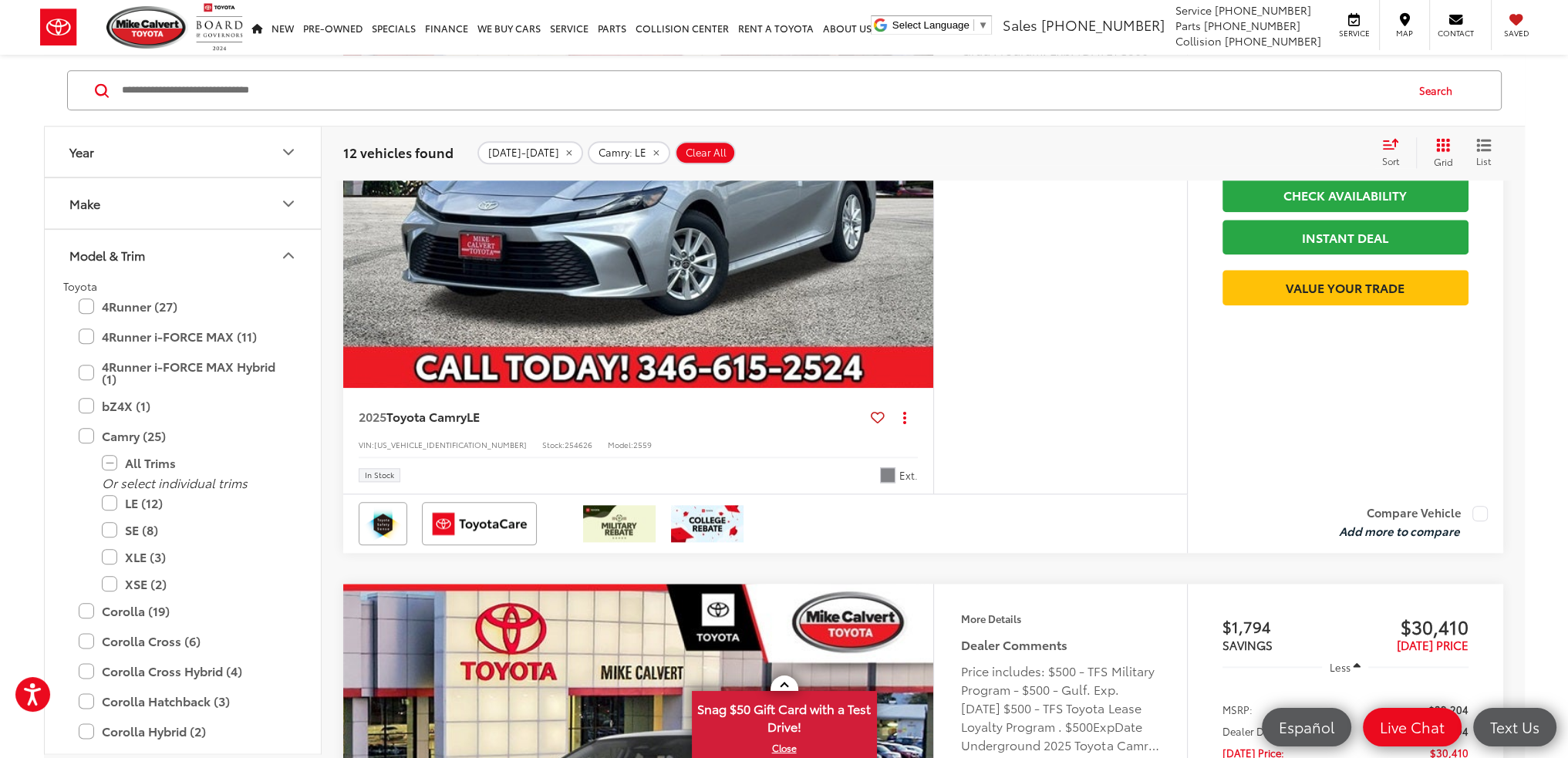
scroll to position [2314, 0]
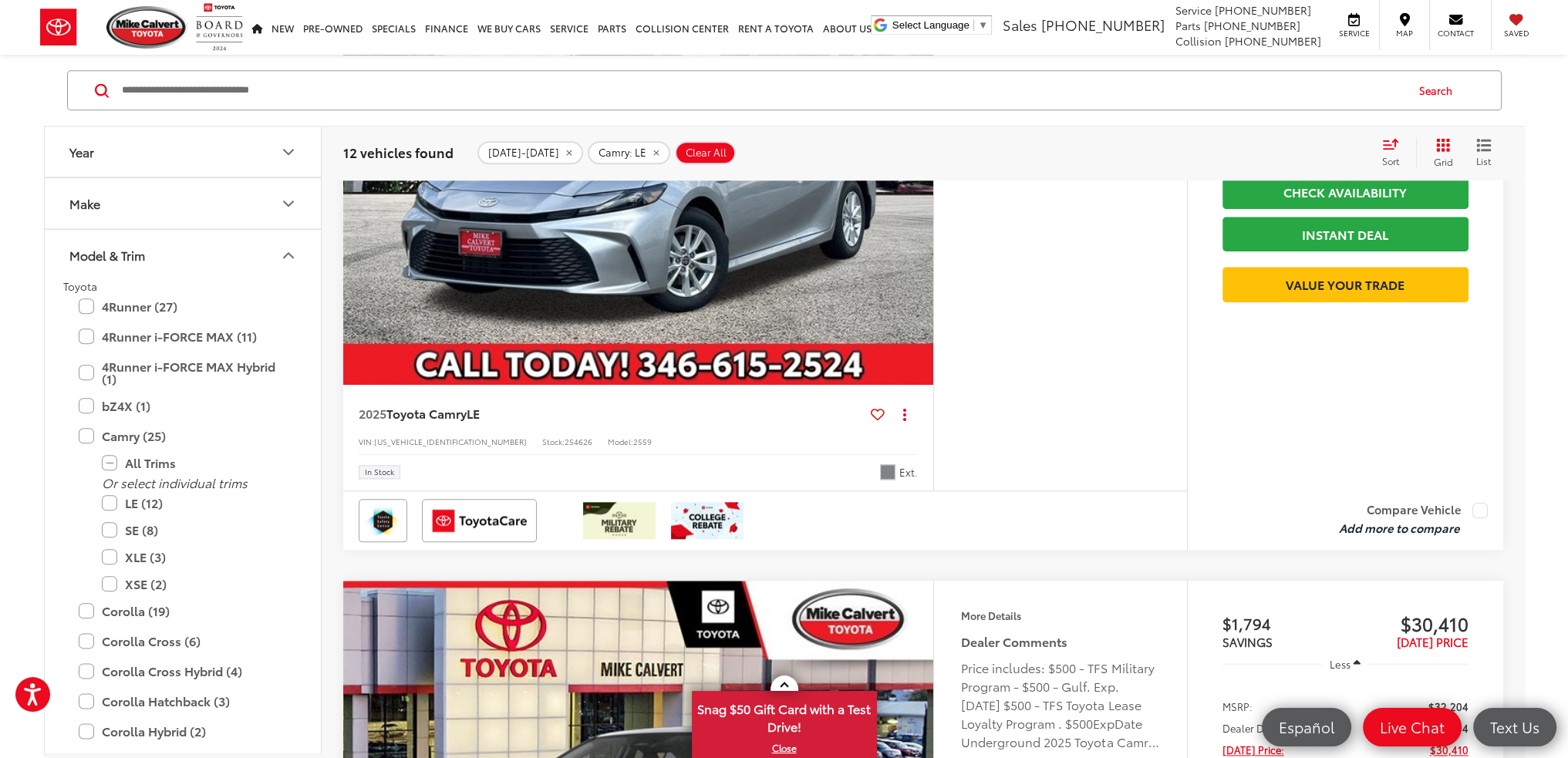
click at [1481, 510] on label "Compare Vehicle" at bounding box center [1413, 510] width 148 height 16
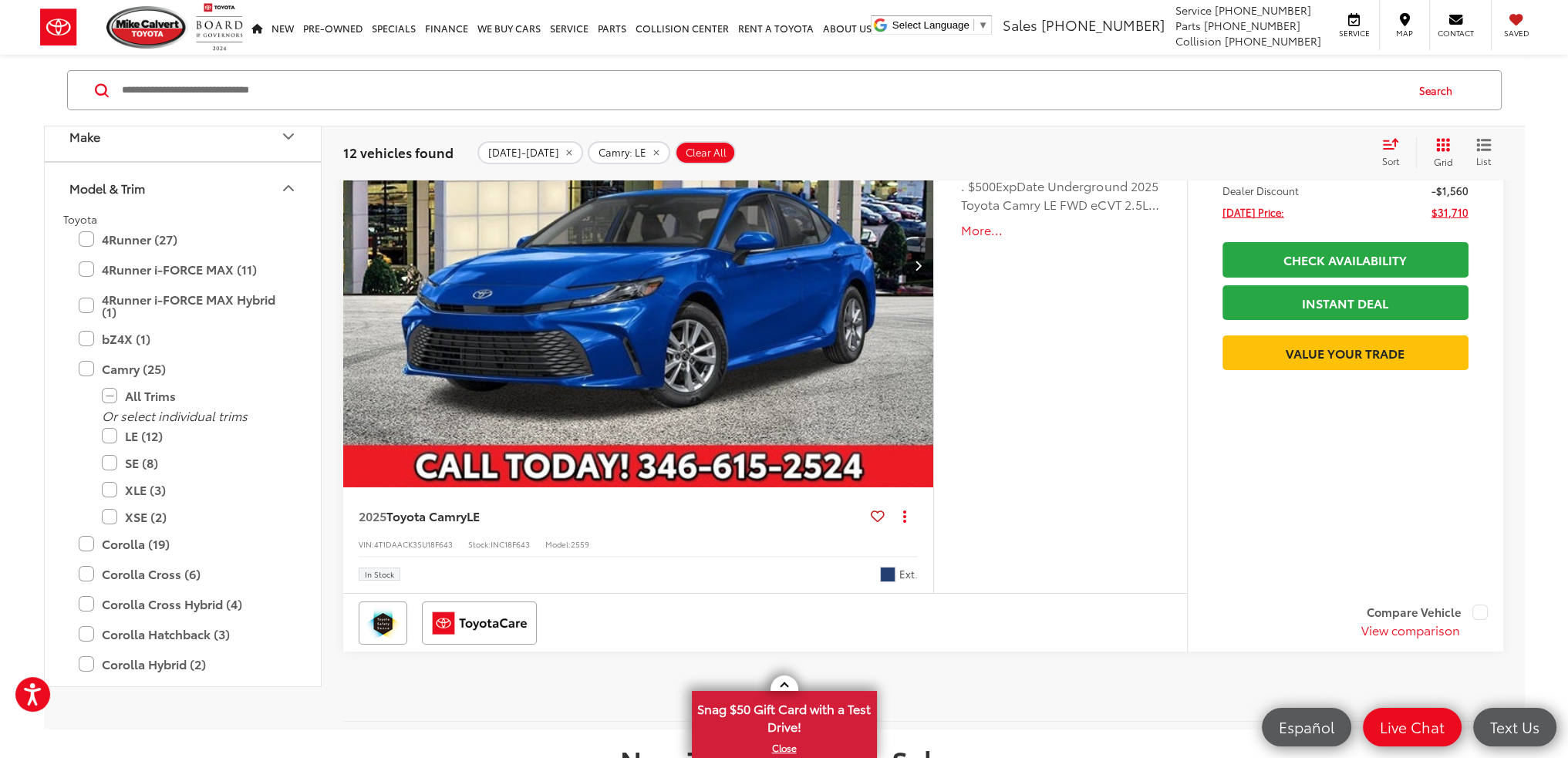
scroll to position [7329, 0]
click at [1475, 604] on label "Compare Vehicle" at bounding box center [1424, 612] width 126 height 16
click at [1428, 622] on button "View comparison" at bounding box center [1410, 630] width 99 height 18
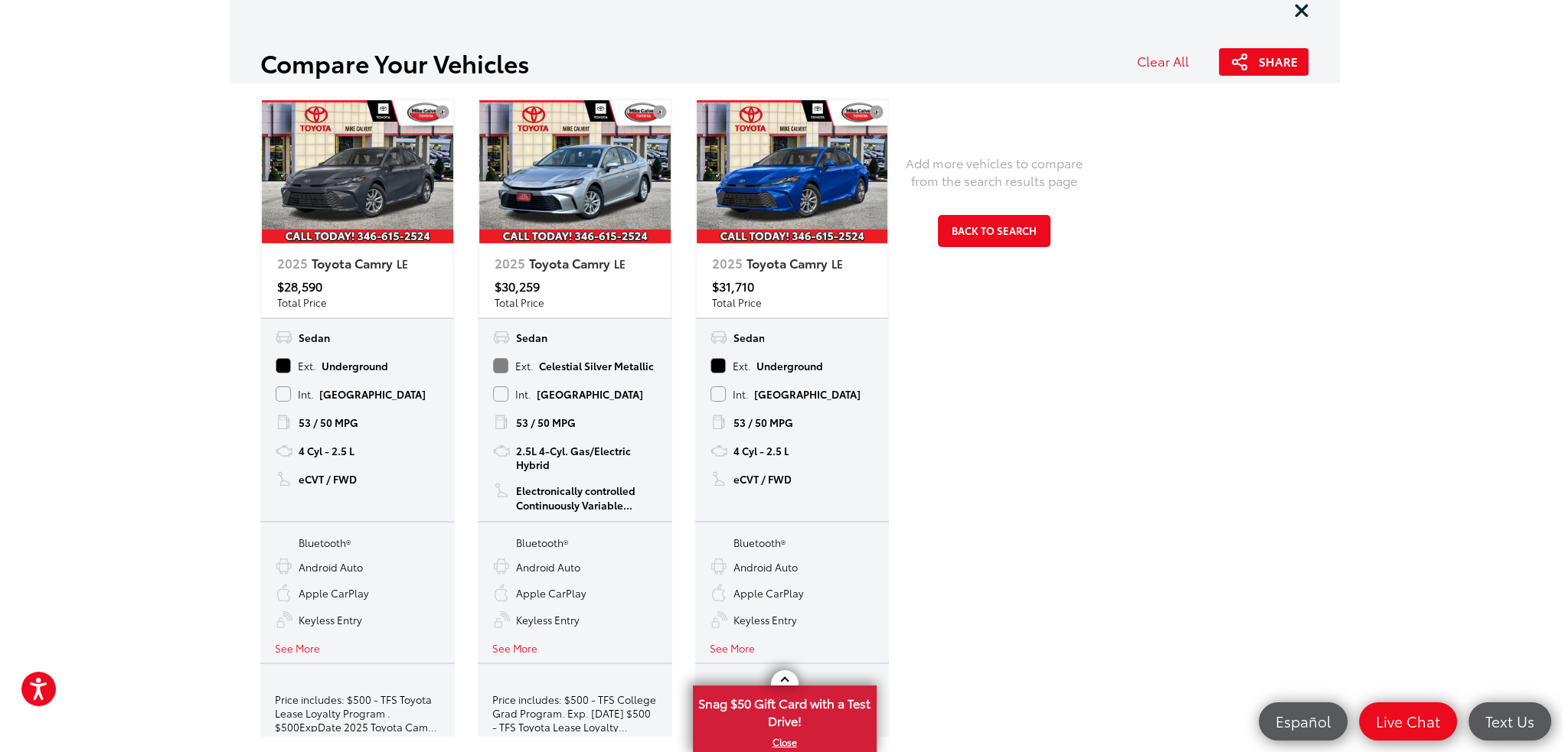
scroll to position [0, 0]
click at [1168, 407] on div "2025 Toyota Camry LE 2025 Toyota Camry LE 2025 Toyota Camry LE $28,590 Total Pr…" at bounding box center [784, 417] width 1110 height 669
click at [1167, 409] on div "2025 Toyota Camry LE 2025 Toyota Camry LE 2025 Toyota Camry LE $28,590 Total Pr…" at bounding box center [784, 417] width 1110 height 669
click at [868, 413] on li "53 / 50 MPG" at bounding box center [791, 422] width 165 height 19
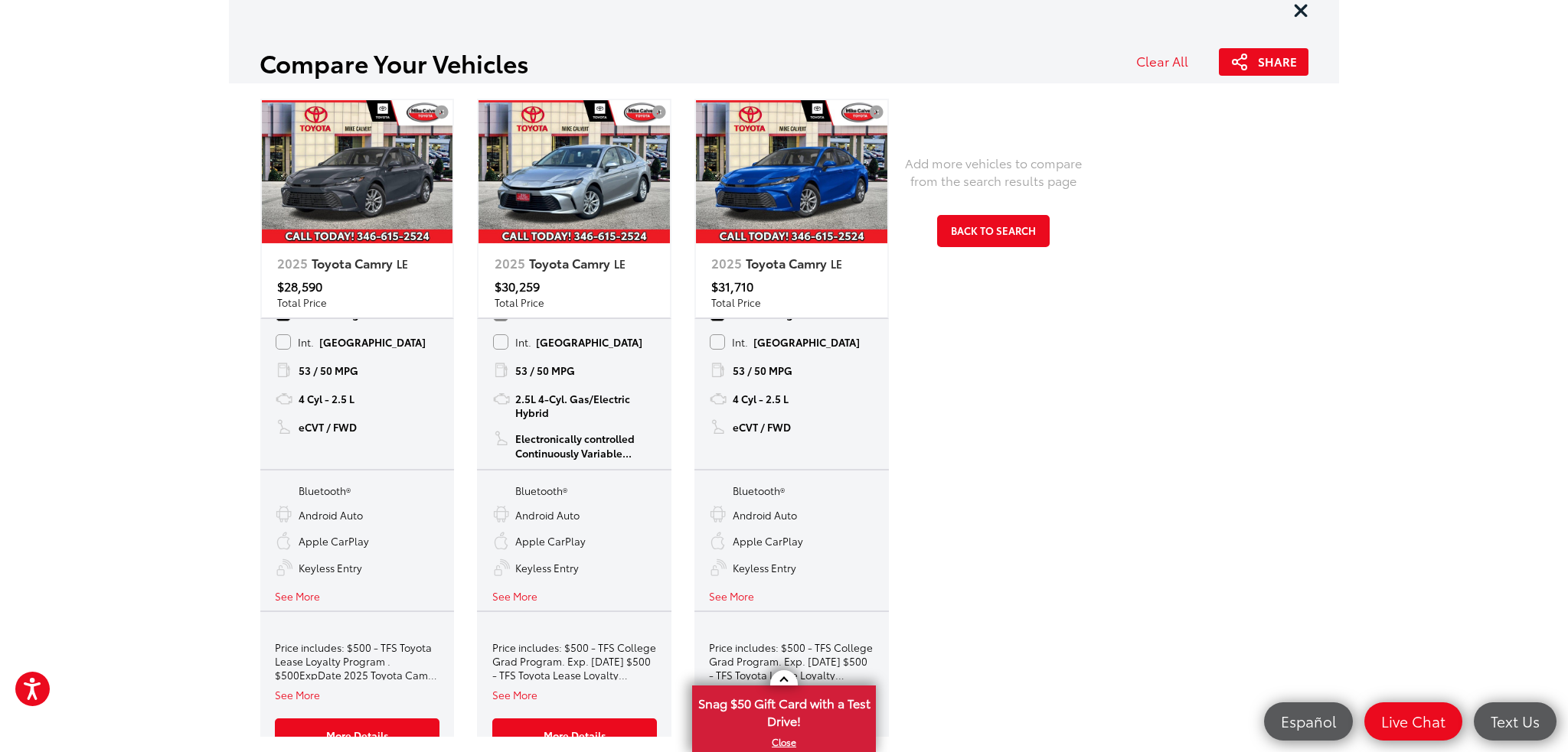
scroll to position [77, 0]
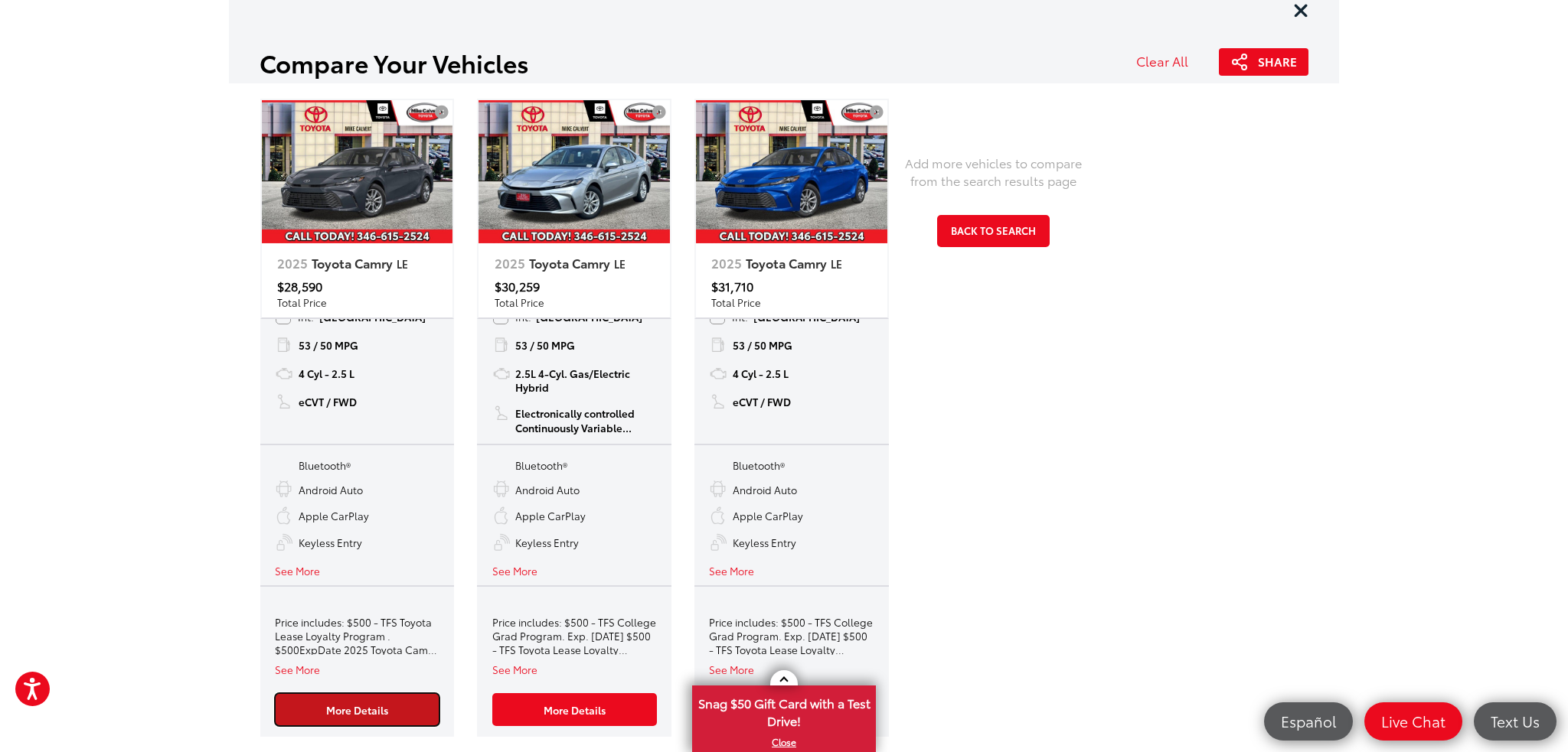
click at [358, 715] on link "More Details" at bounding box center [357, 710] width 165 height 33
